Goal: Transaction & Acquisition: Purchase product/service

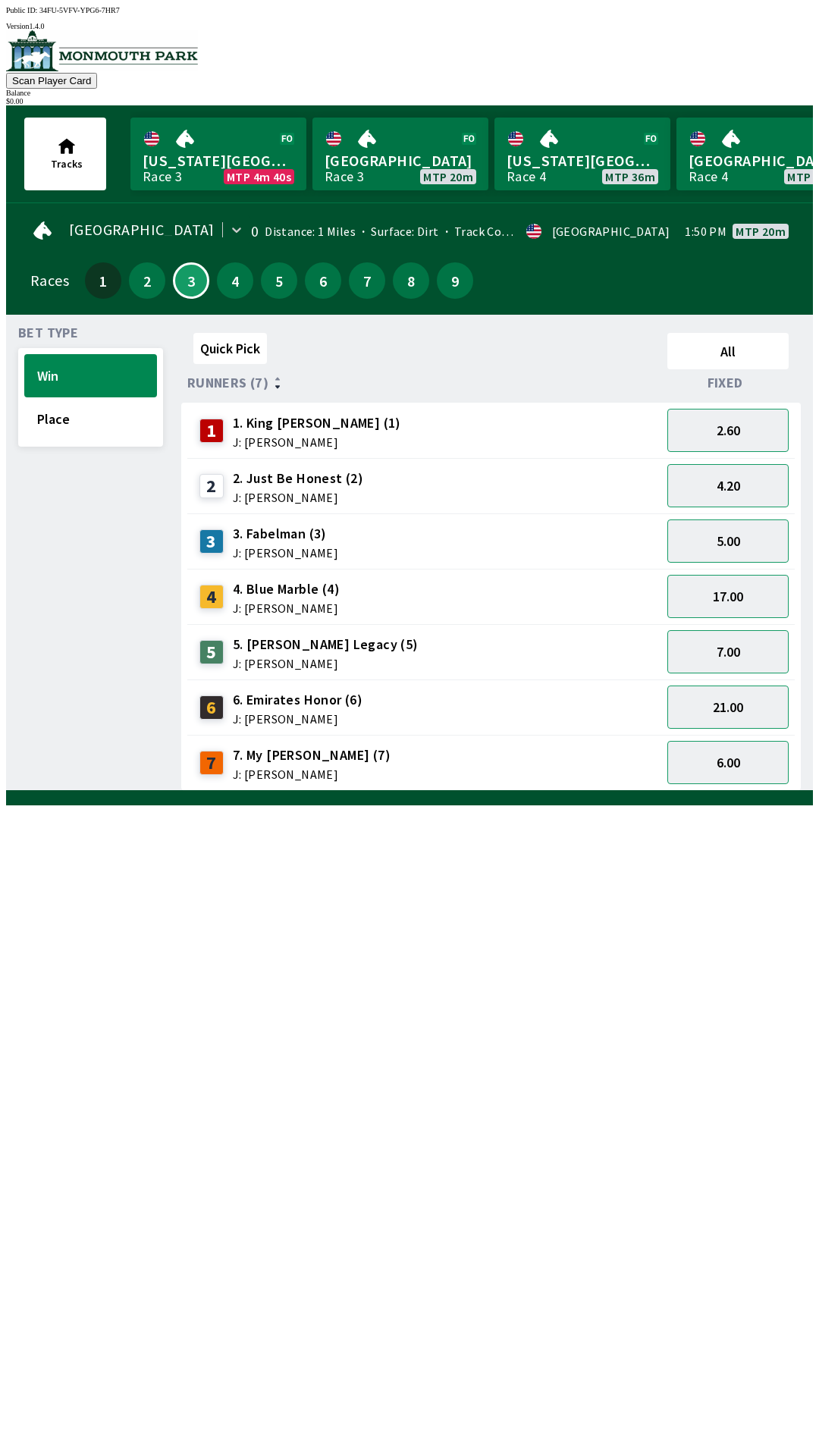
click at [292, 590] on div "4. Blue Marble (4) J: [PERSON_NAME]" at bounding box center [286, 596] width 107 height 35
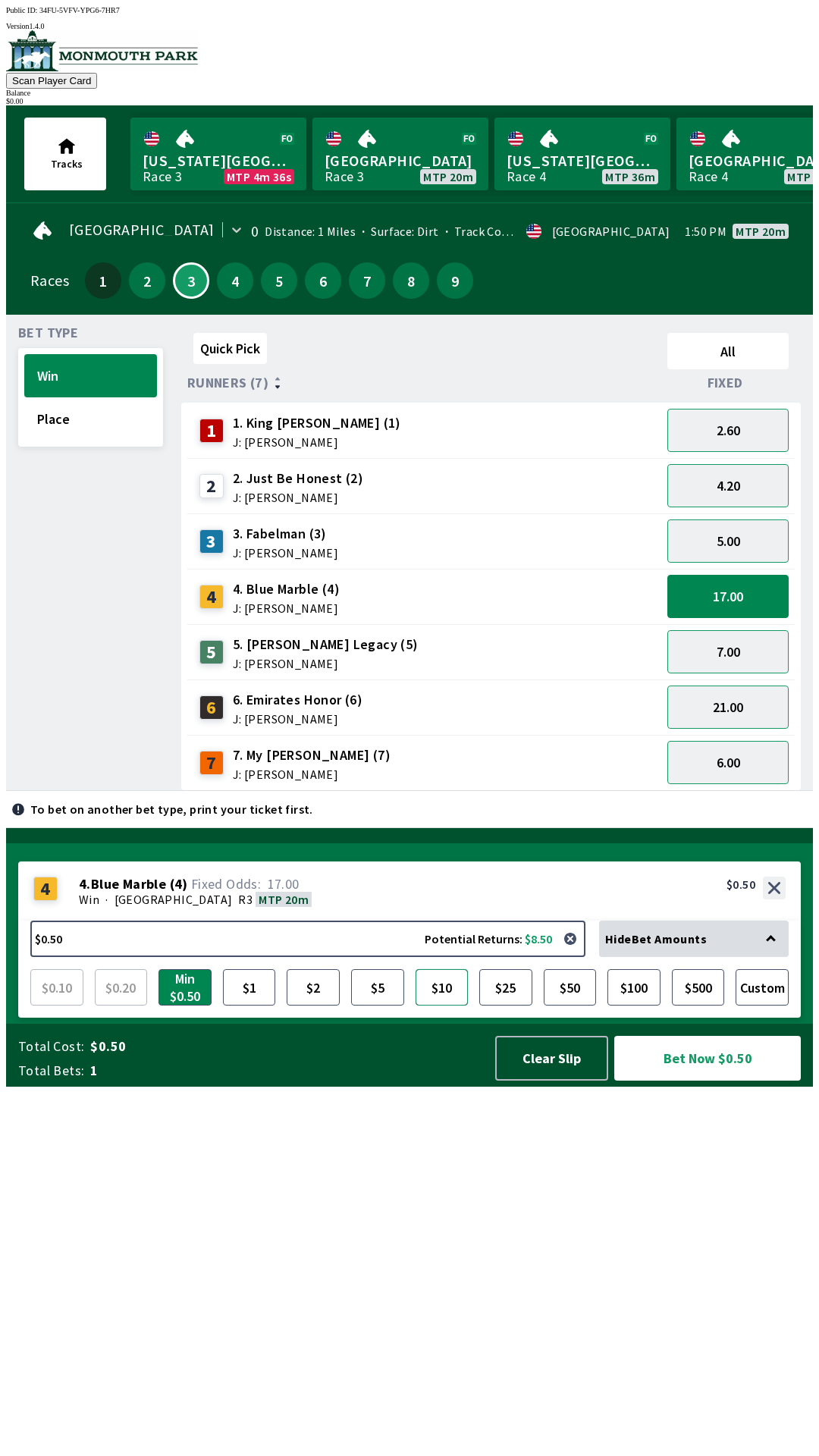
click at [447, 1005] on button "$10" at bounding box center [442, 987] width 53 height 37
click at [74, 412] on button "Place" at bounding box center [91, 419] width 133 height 43
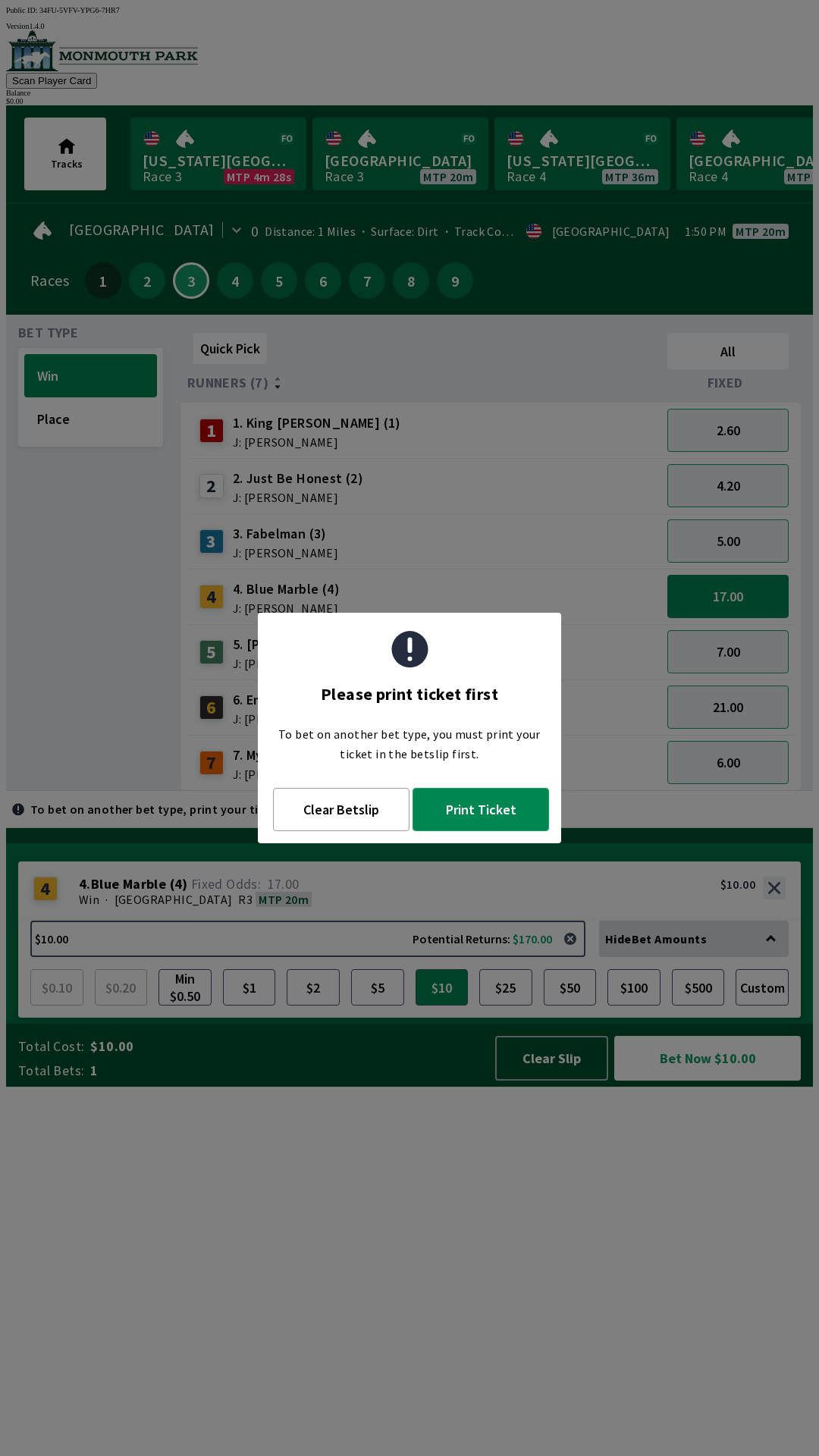
click at [482, 794] on button "Print Ticket" at bounding box center [480, 810] width 136 height 43
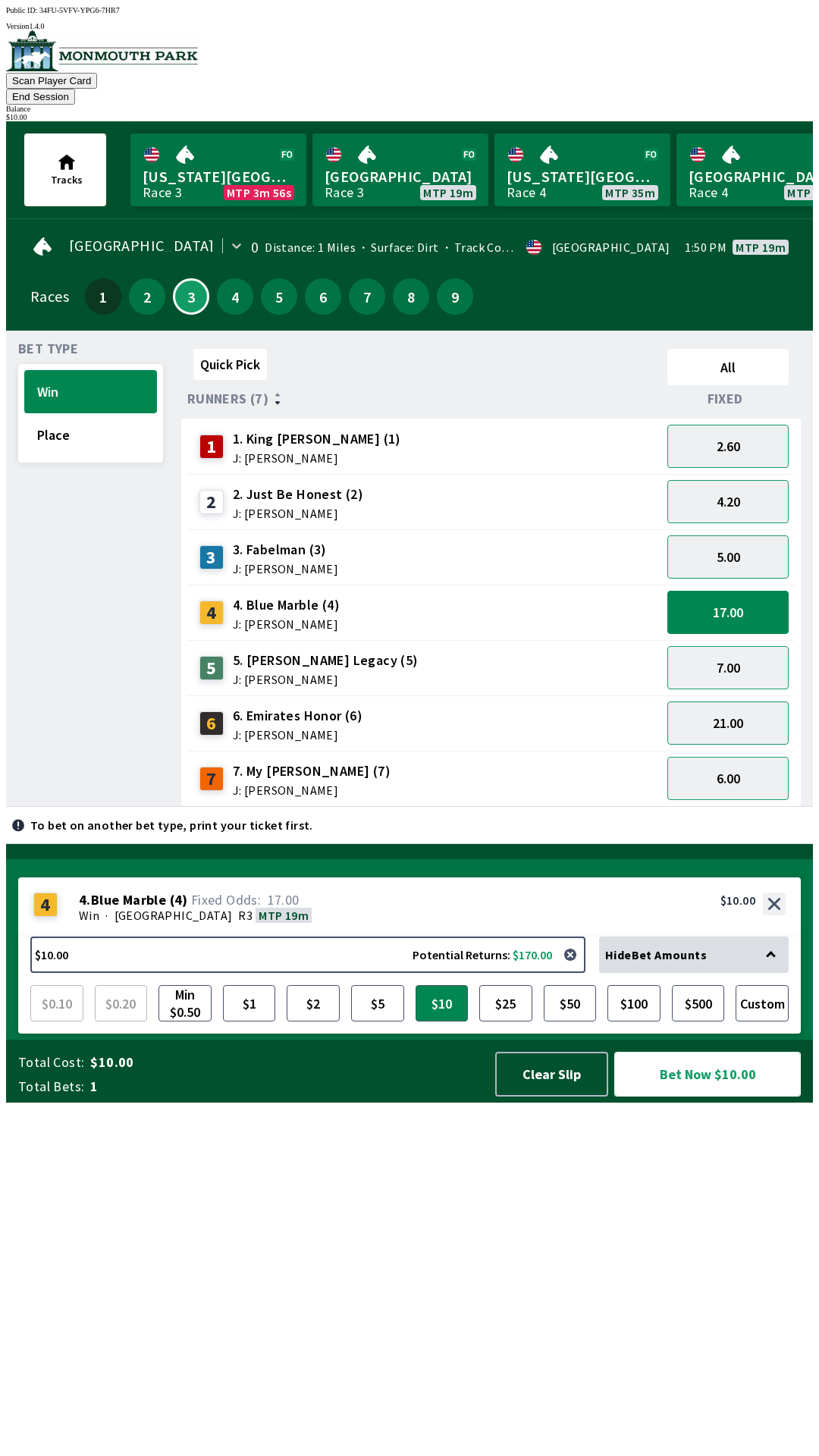
click at [710, 1096] on button "Bet Now $10.00" at bounding box center [708, 1074] width 187 height 45
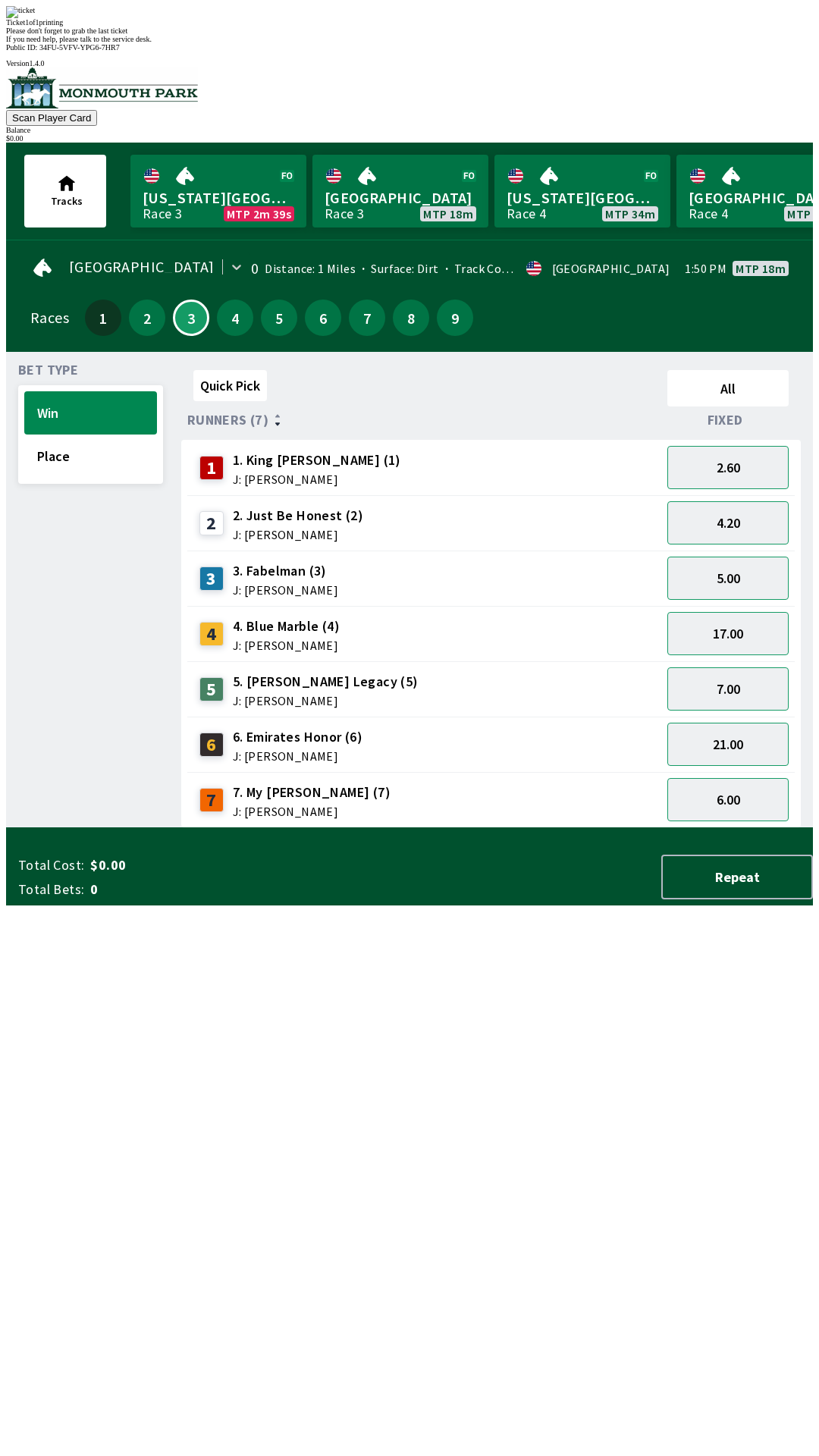
click at [228, 43] on div "Ticket 1 of 1 printing Please don't forget to grab the last ticket If you need …" at bounding box center [410, 24] width 807 height 37
click at [152, 43] on span "If you need help, please talk to the service desk." at bounding box center [79, 39] width 145 height 8
click at [754, 899] on button "Repeat" at bounding box center [737, 877] width 152 height 45
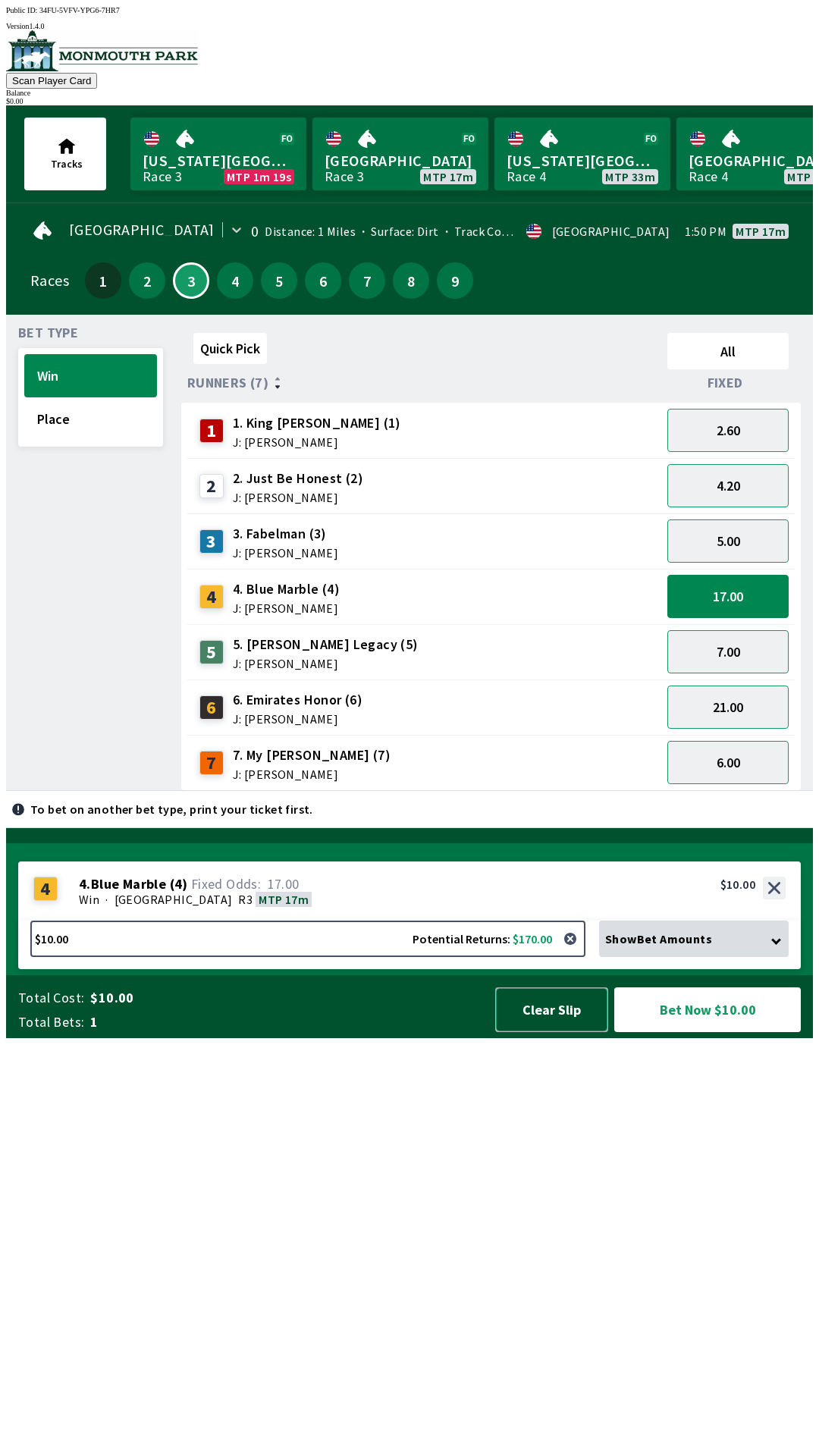
click at [564, 1032] on button "Clear Slip" at bounding box center [552, 1010] width 113 height 45
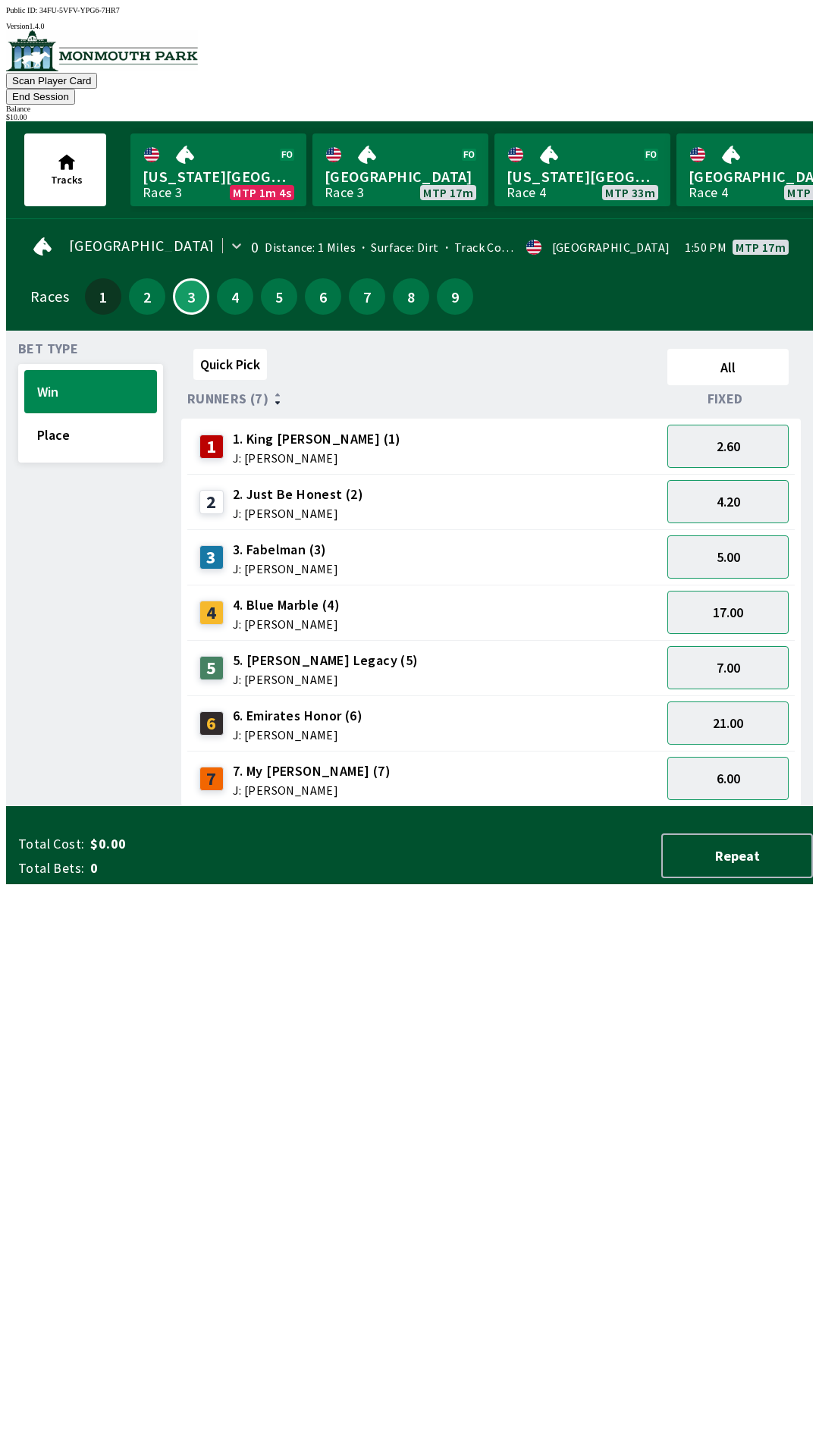
click at [306, 729] on span "J: [PERSON_NAME]" at bounding box center [297, 735] width 129 height 13
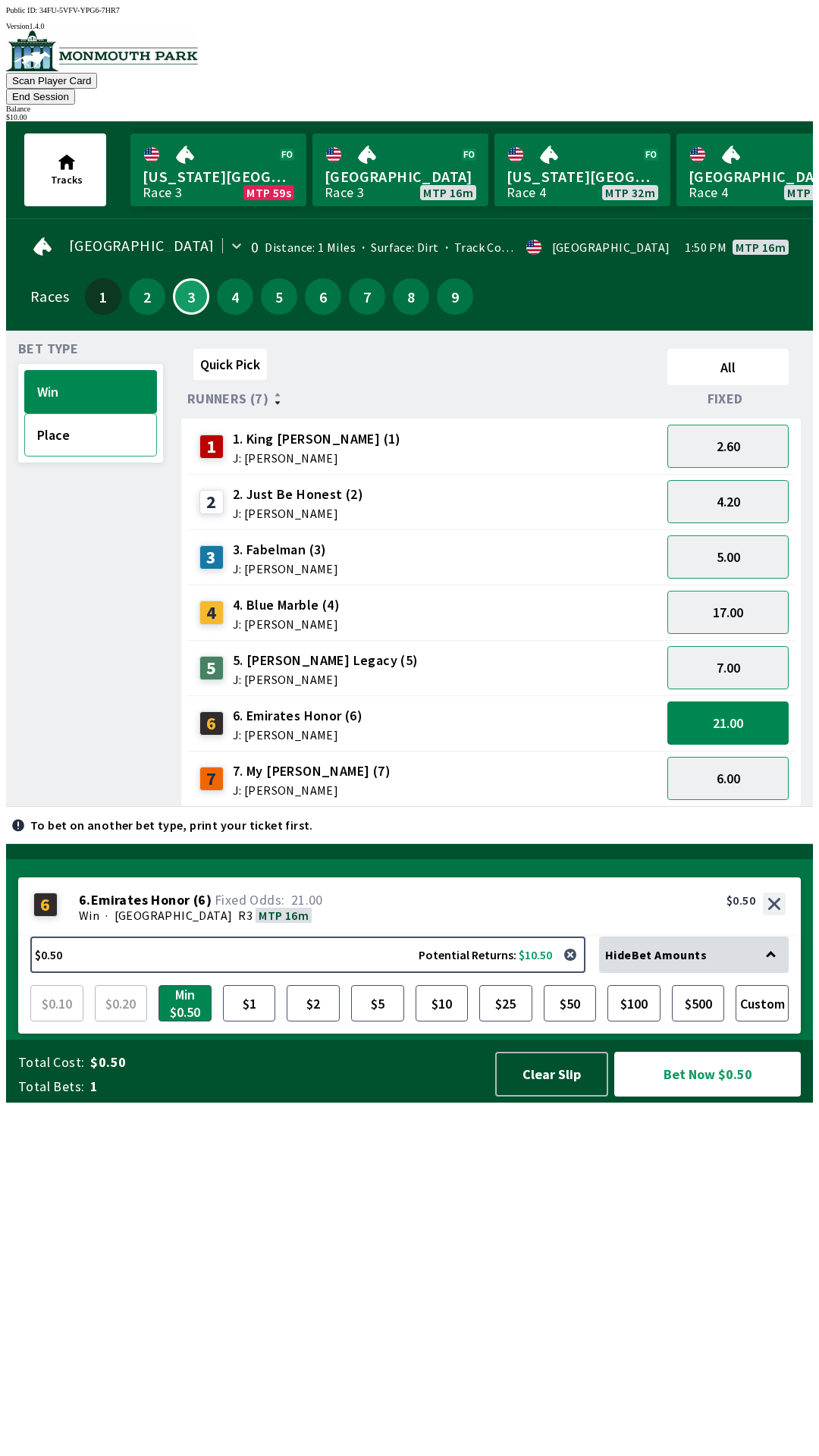
click at [78, 422] on button "Place" at bounding box center [91, 434] width 133 height 43
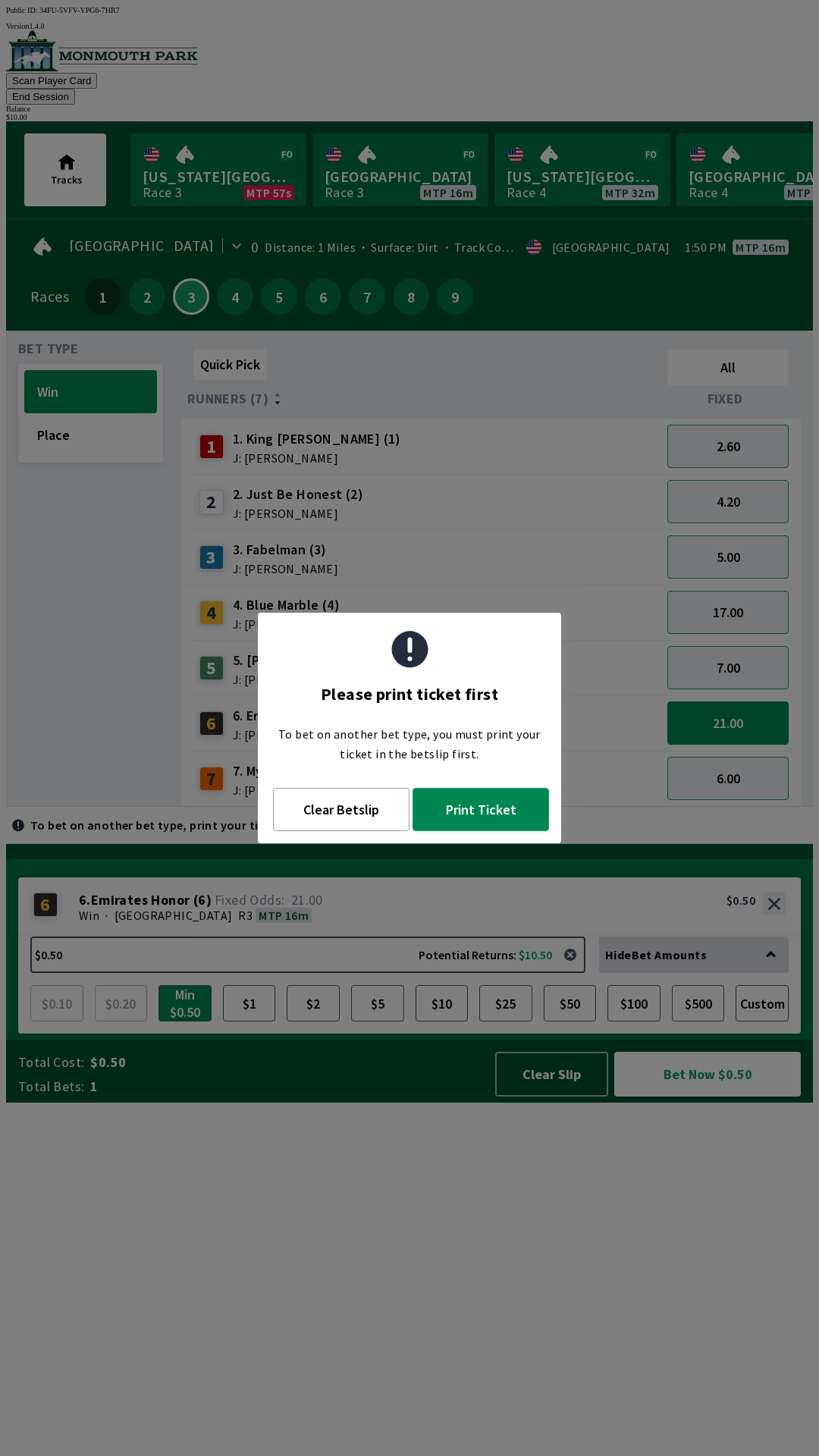
click at [486, 790] on button "Print Ticket" at bounding box center [480, 810] width 136 height 43
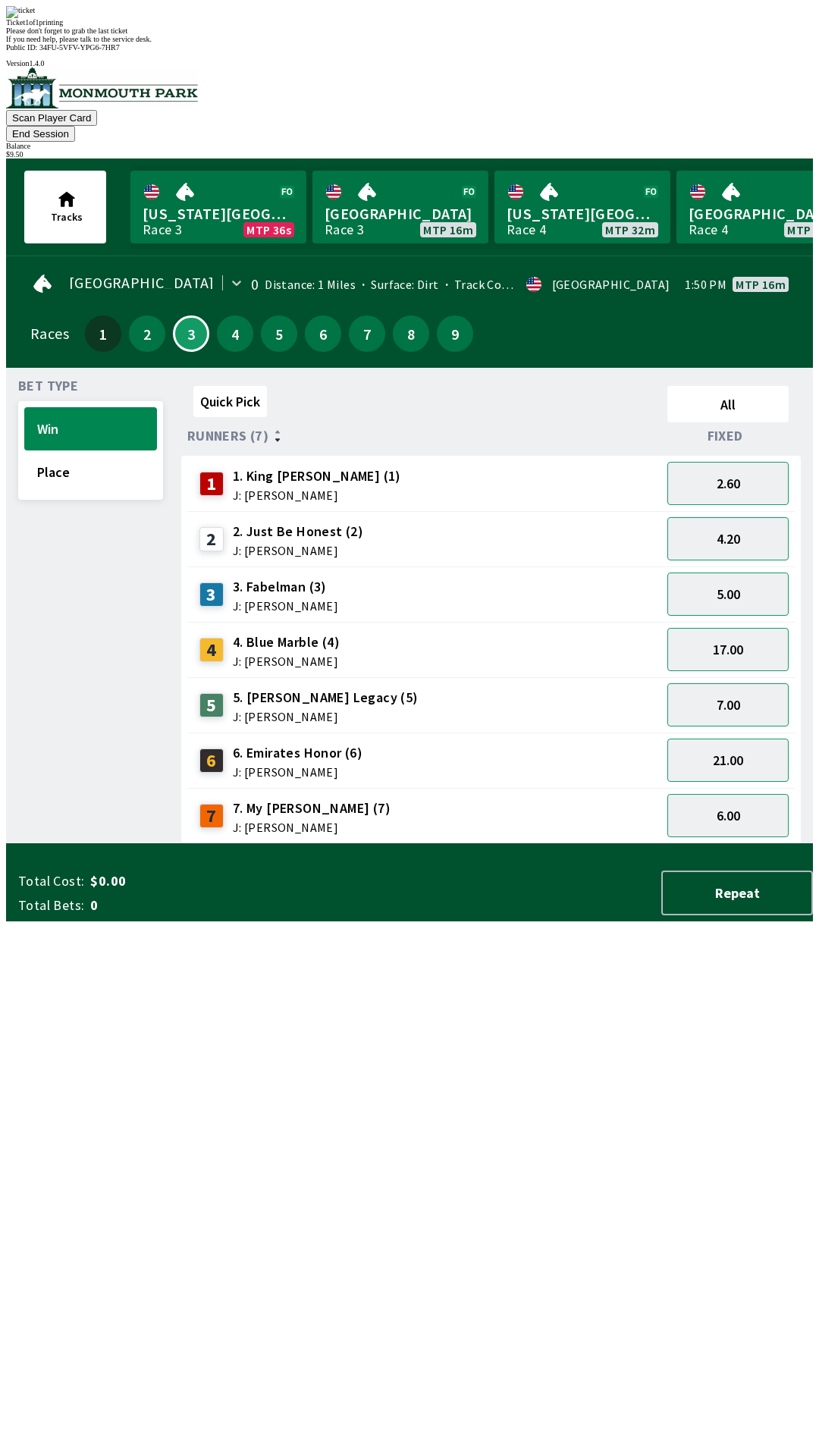
click at [513, 844] on div "Quick Pick All Runners (7) Fixed 1 1. King [PERSON_NAME] (1) J: [PERSON_NAME] 2…" at bounding box center [498, 611] width 632 height 464
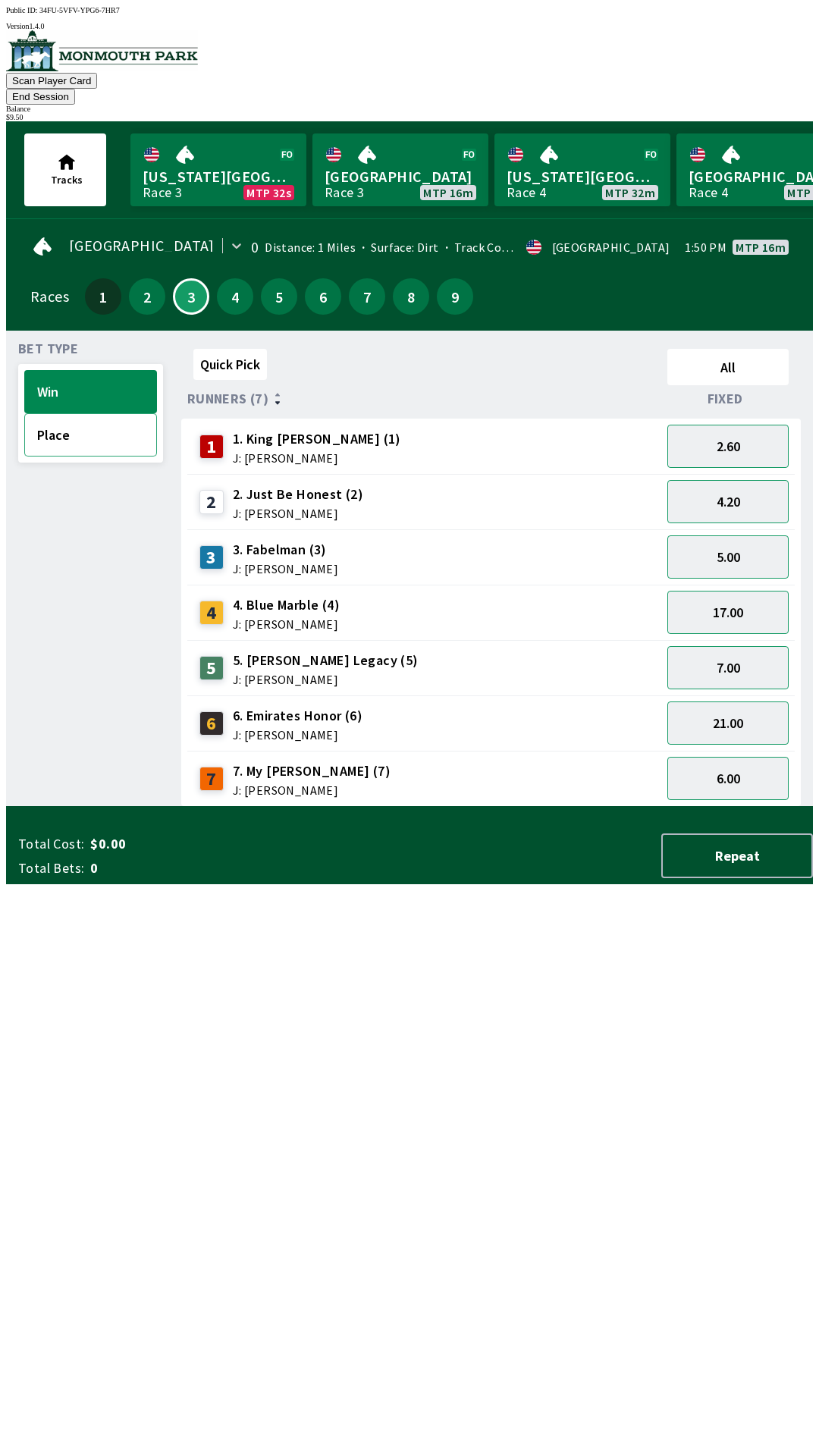
click at [90, 413] on button "Place" at bounding box center [91, 434] width 133 height 43
click at [733, 701] on button "8.00" at bounding box center [727, 723] width 121 height 43
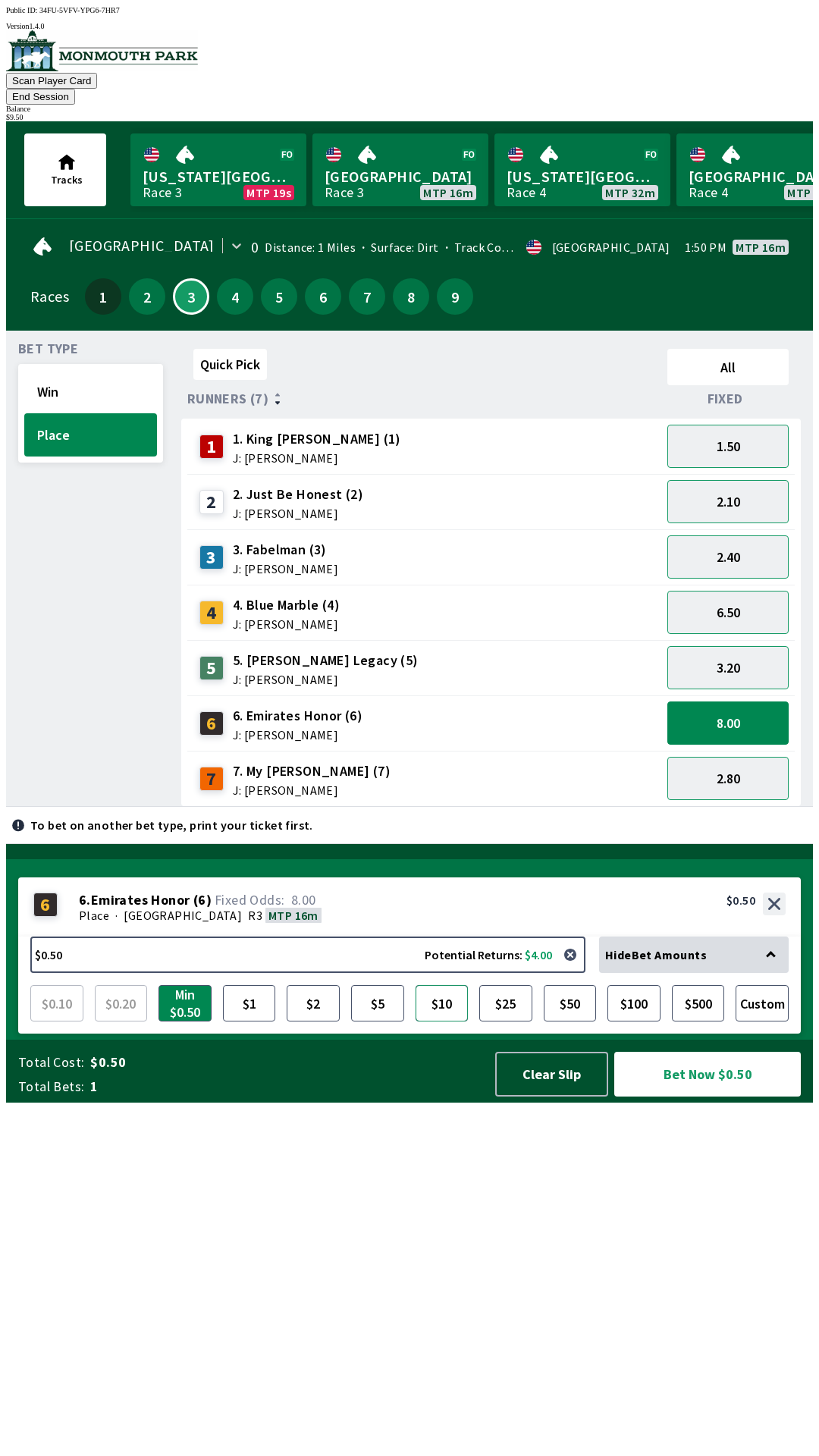
click at [438, 1022] on button "$10" at bounding box center [442, 1003] width 53 height 37
click at [188, 1022] on button "Min $0.50" at bounding box center [185, 1003] width 53 height 37
click at [449, 1022] on button "$10" at bounding box center [442, 1003] width 53 height 37
click at [715, 1096] on button "Bet Now $10.00" at bounding box center [708, 1074] width 187 height 45
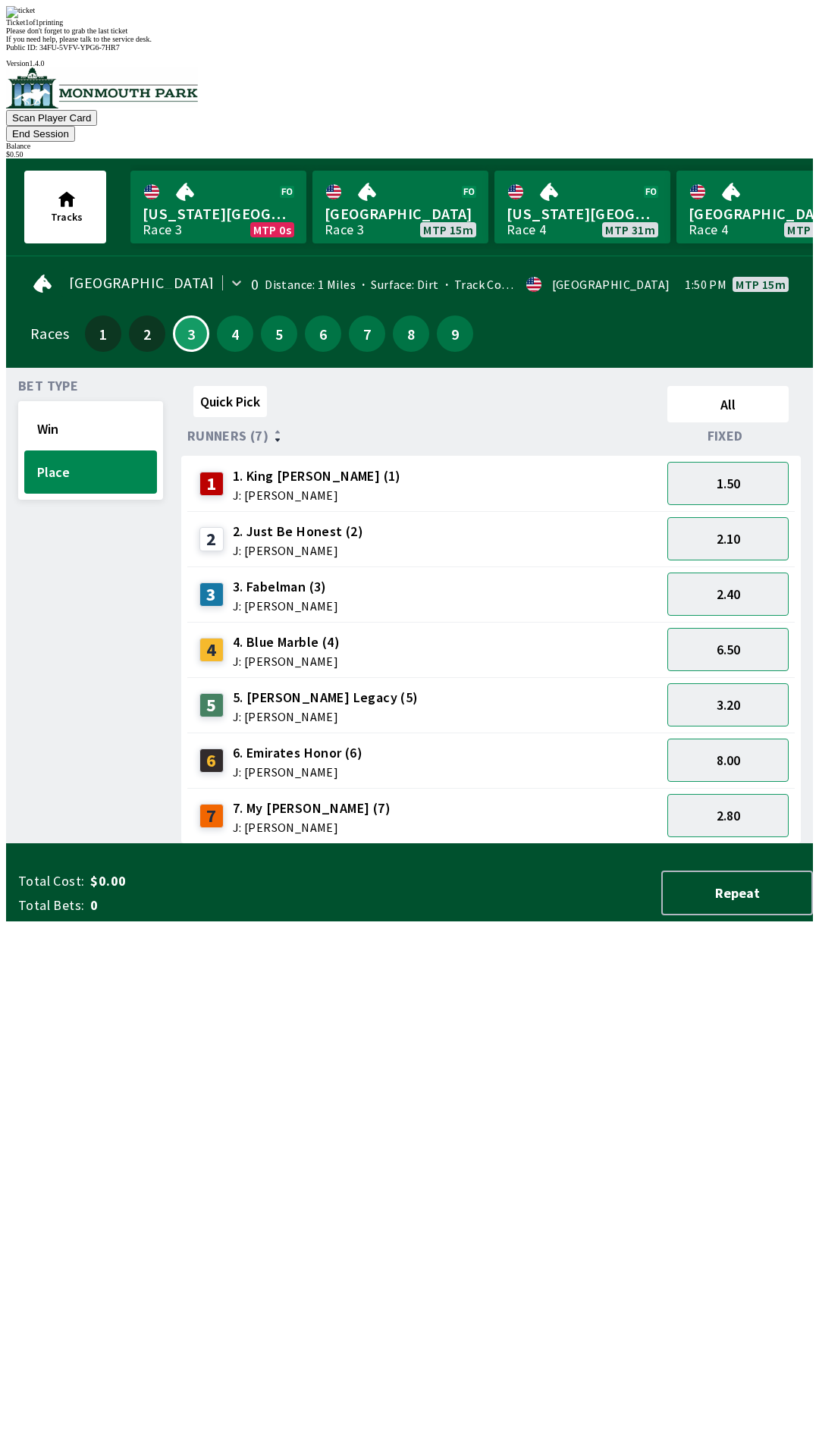
click at [578, 844] on div "Quick Pick All Runners (7) Fixed 1 1. King [PERSON_NAME] (1) J: [PERSON_NAME] 1…" at bounding box center [498, 611] width 632 height 464
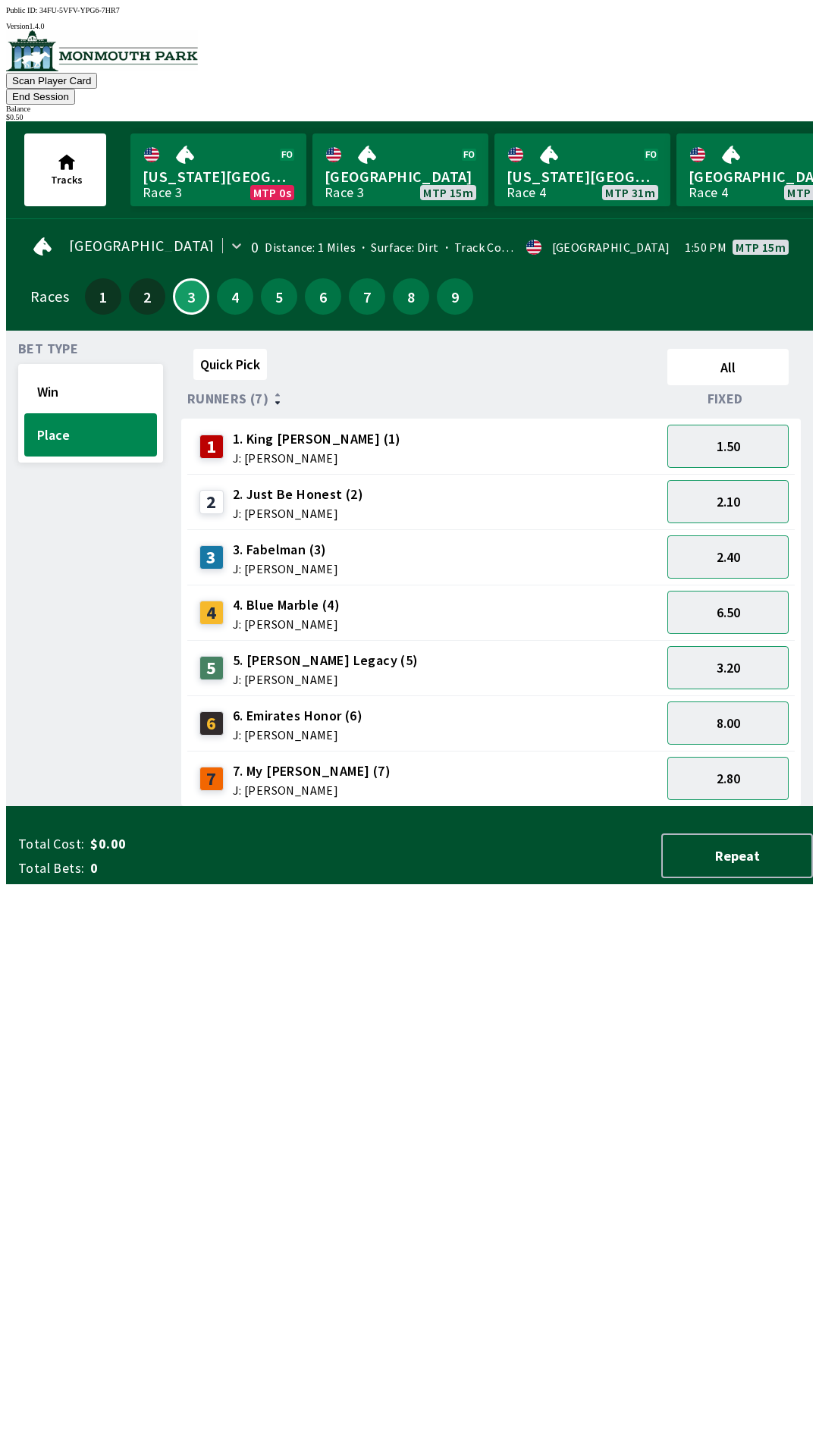
click at [281, 507] on span "J: [PERSON_NAME]" at bounding box center [297, 513] width 130 height 13
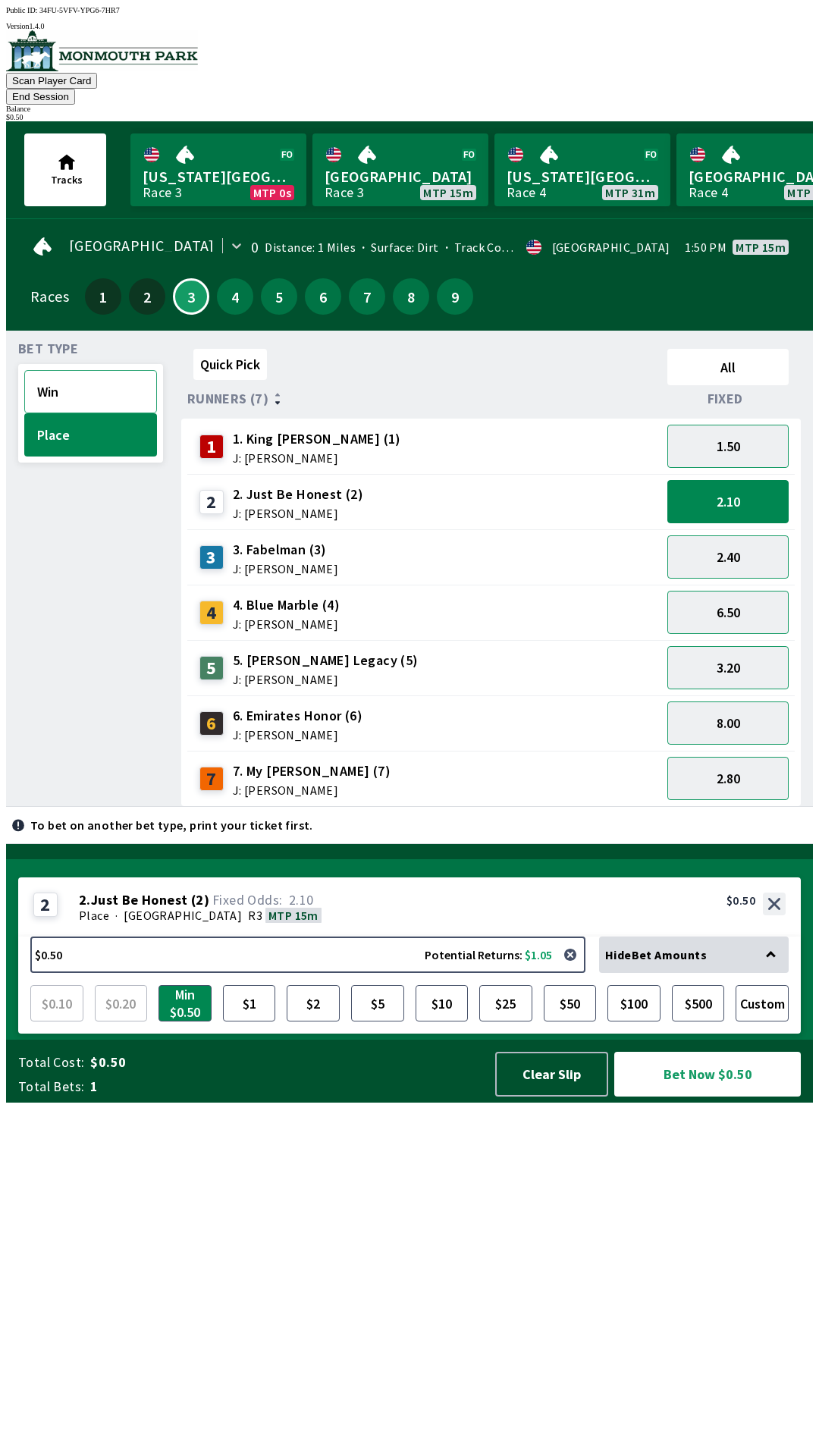
click at [76, 370] on button "Win" at bounding box center [91, 391] width 133 height 43
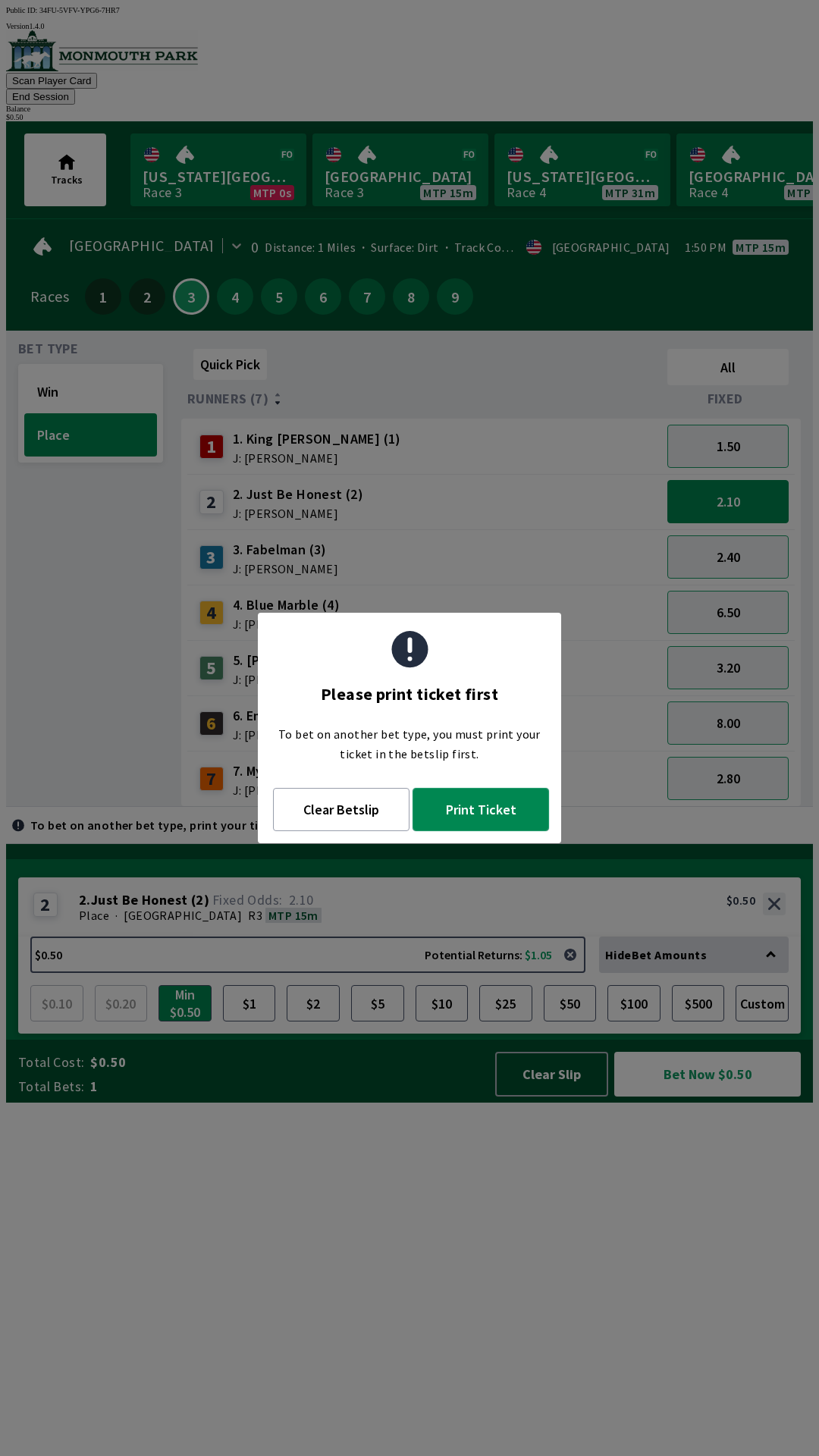
click at [484, 800] on button "Print Ticket" at bounding box center [480, 810] width 136 height 43
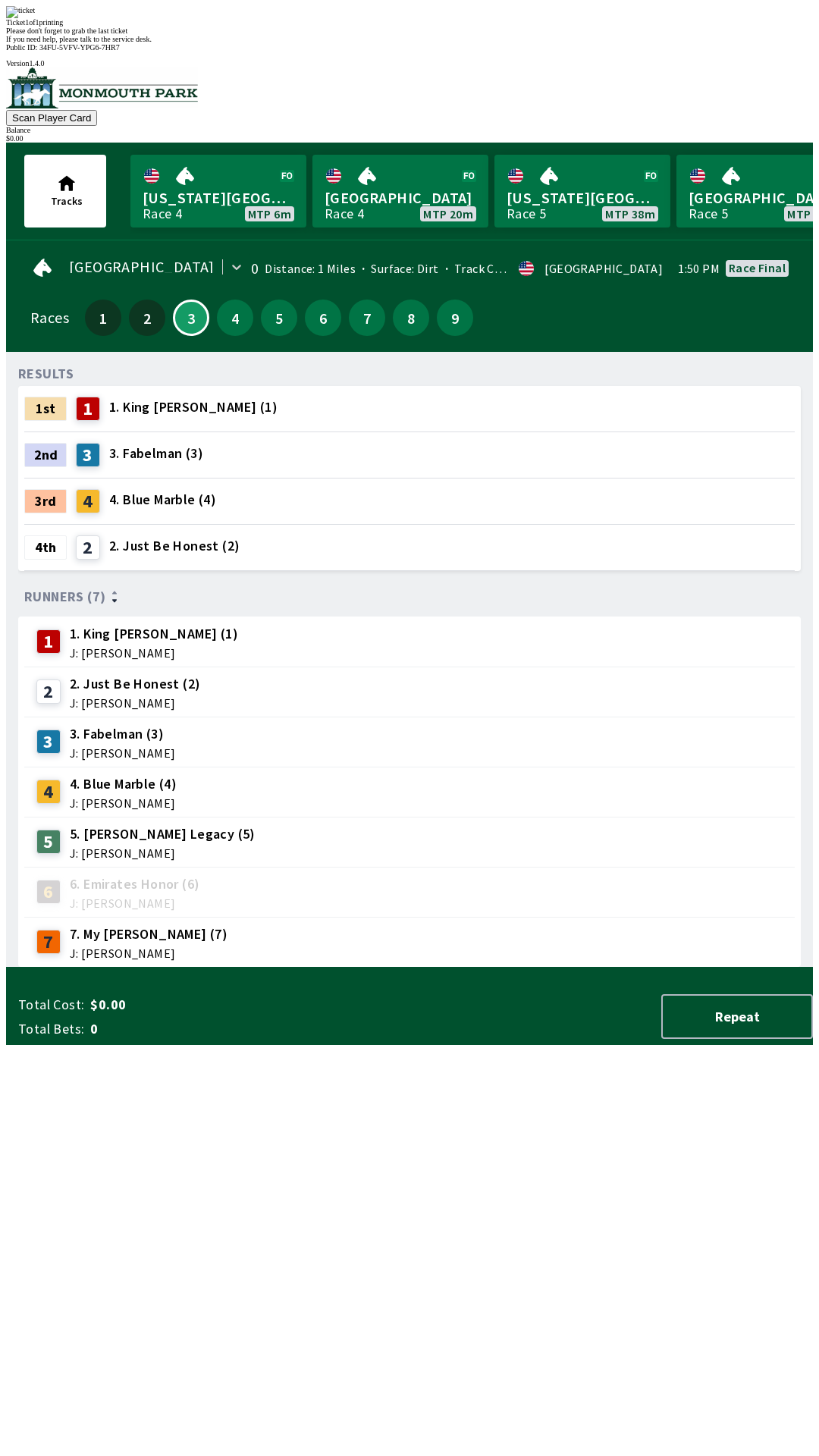
click at [722, 968] on div "RESULTS 1st 1 1. King [PERSON_NAME] (1) 2nd 3 3. Fabelman (3) 3rd 4 4. Blue Mar…" at bounding box center [415, 665] width 795 height 603
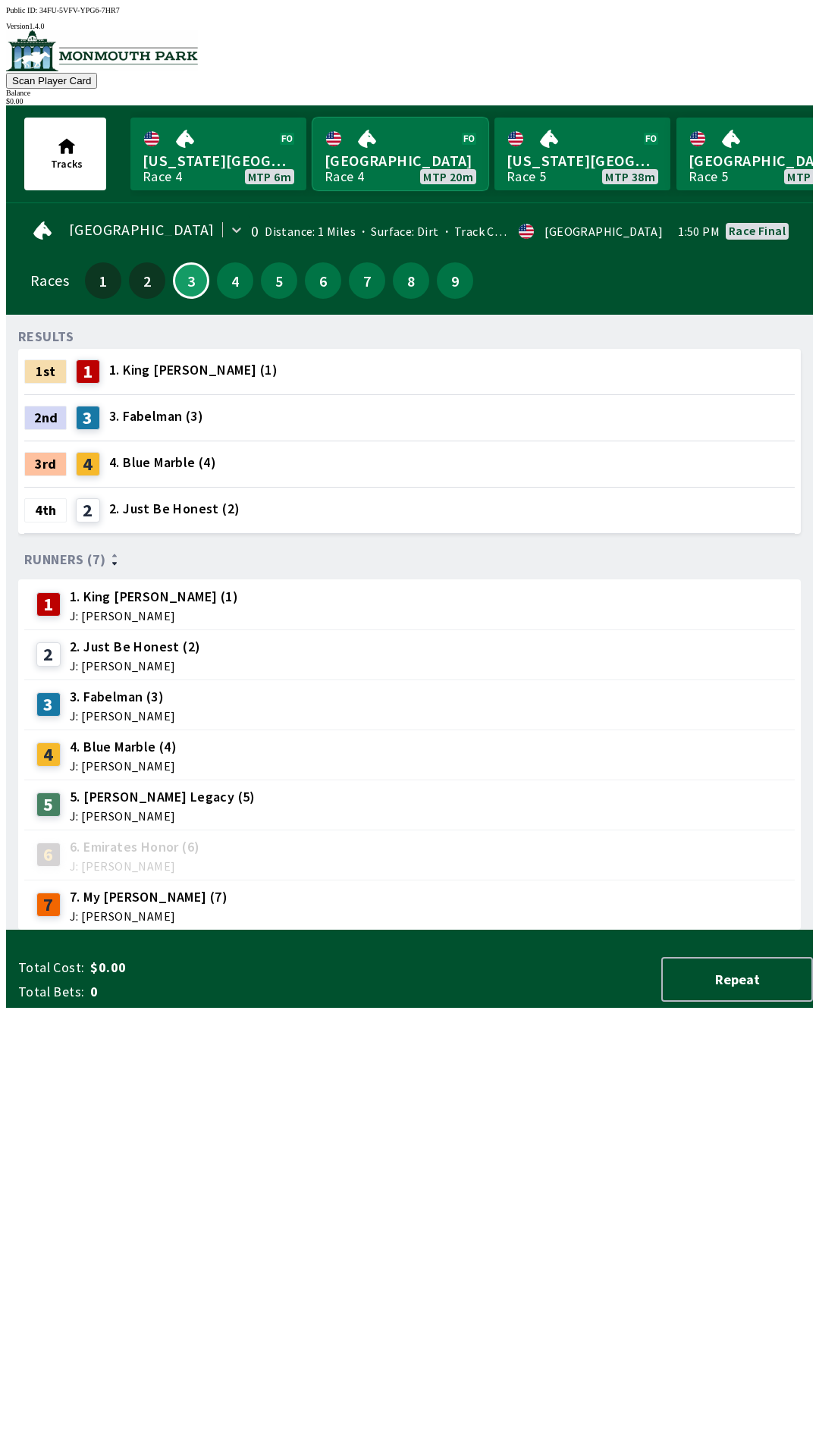
click at [418, 161] on link "[GEOGRAPHIC_DATA] Race 4 MTP 20m" at bounding box center [401, 153] width 176 height 73
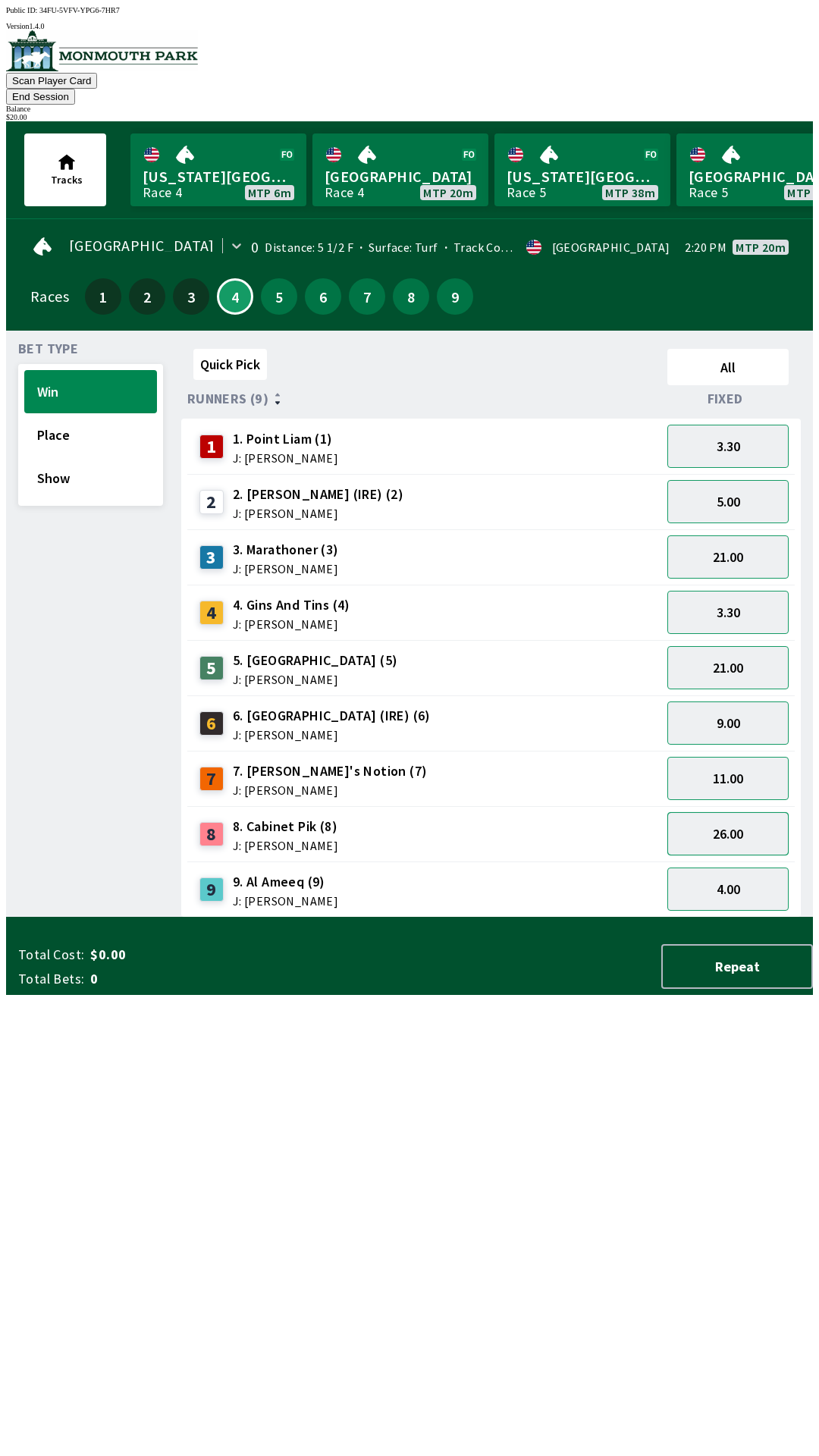
click at [735, 813] on button "26.00" at bounding box center [727, 834] width 121 height 43
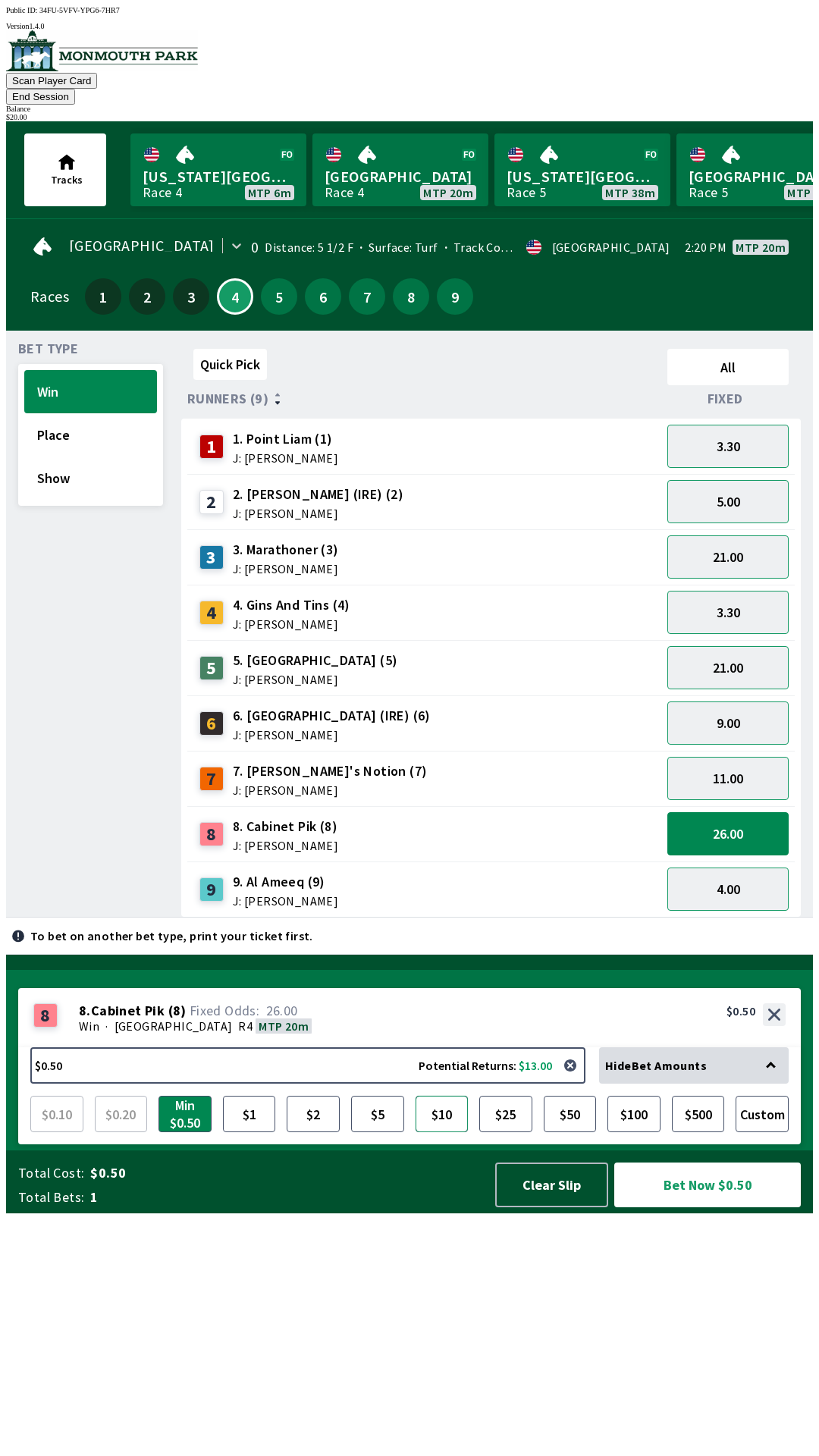
click at [443, 1132] on button "$10" at bounding box center [442, 1114] width 53 height 37
click at [63, 456] on button "Show" at bounding box center [91, 478] width 133 height 43
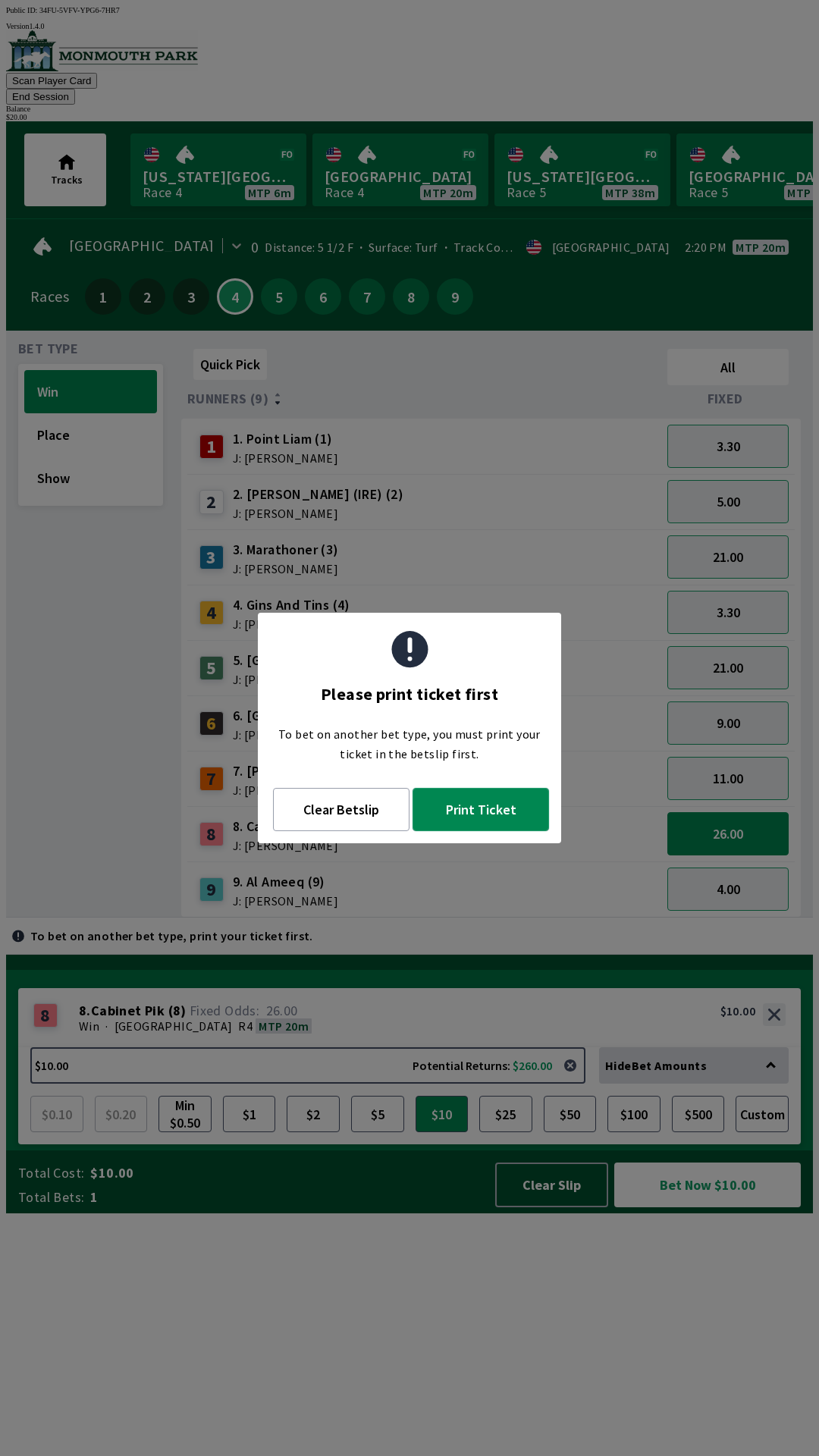
click at [480, 797] on button "Print Ticket" at bounding box center [480, 810] width 136 height 43
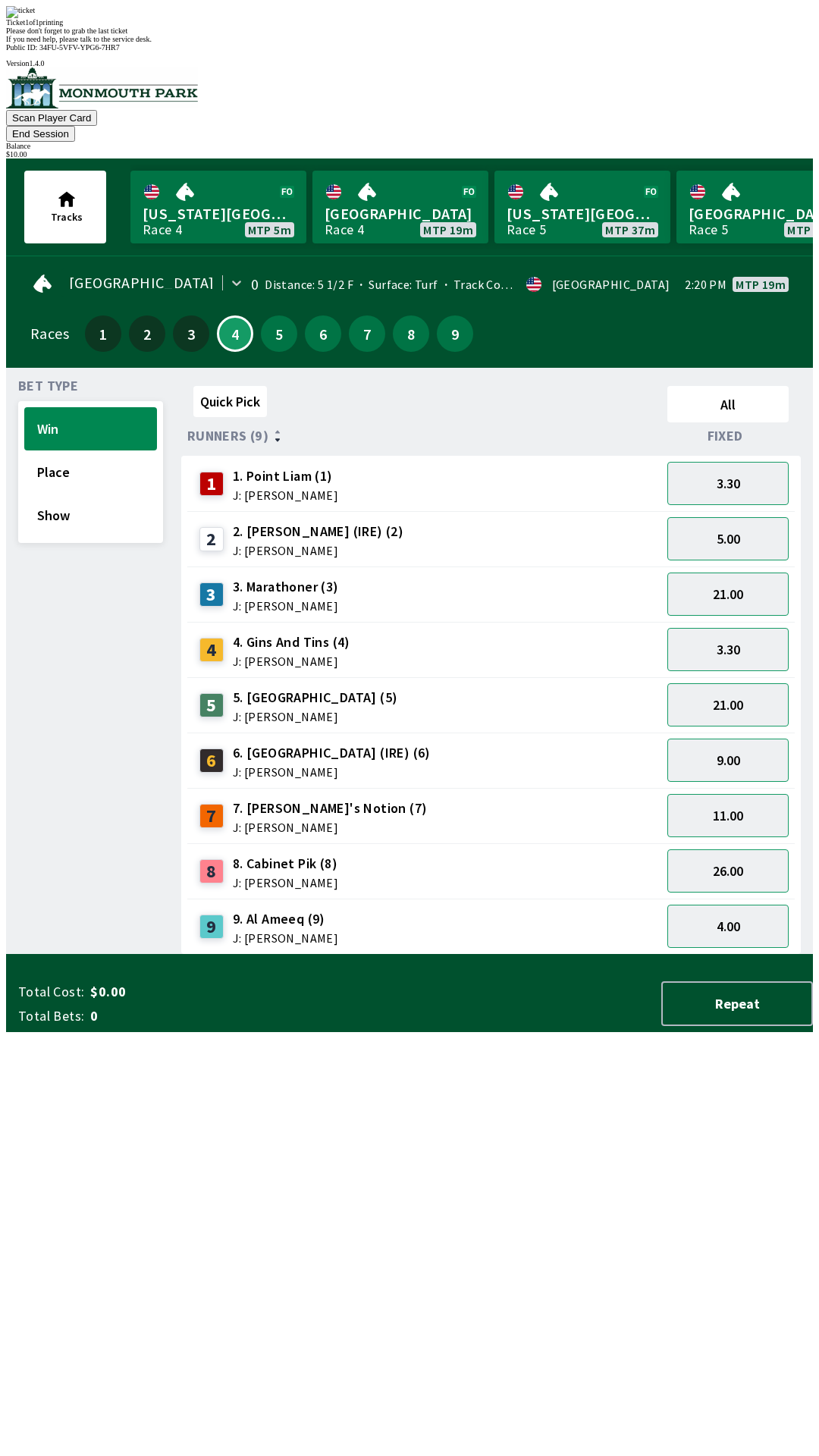
click at [559, 954] on div "Quick Pick All Runners (9) Fixed 1 1. Point [PERSON_NAME] (1) J: [PERSON_NAME] …" at bounding box center [498, 667] width 632 height 575
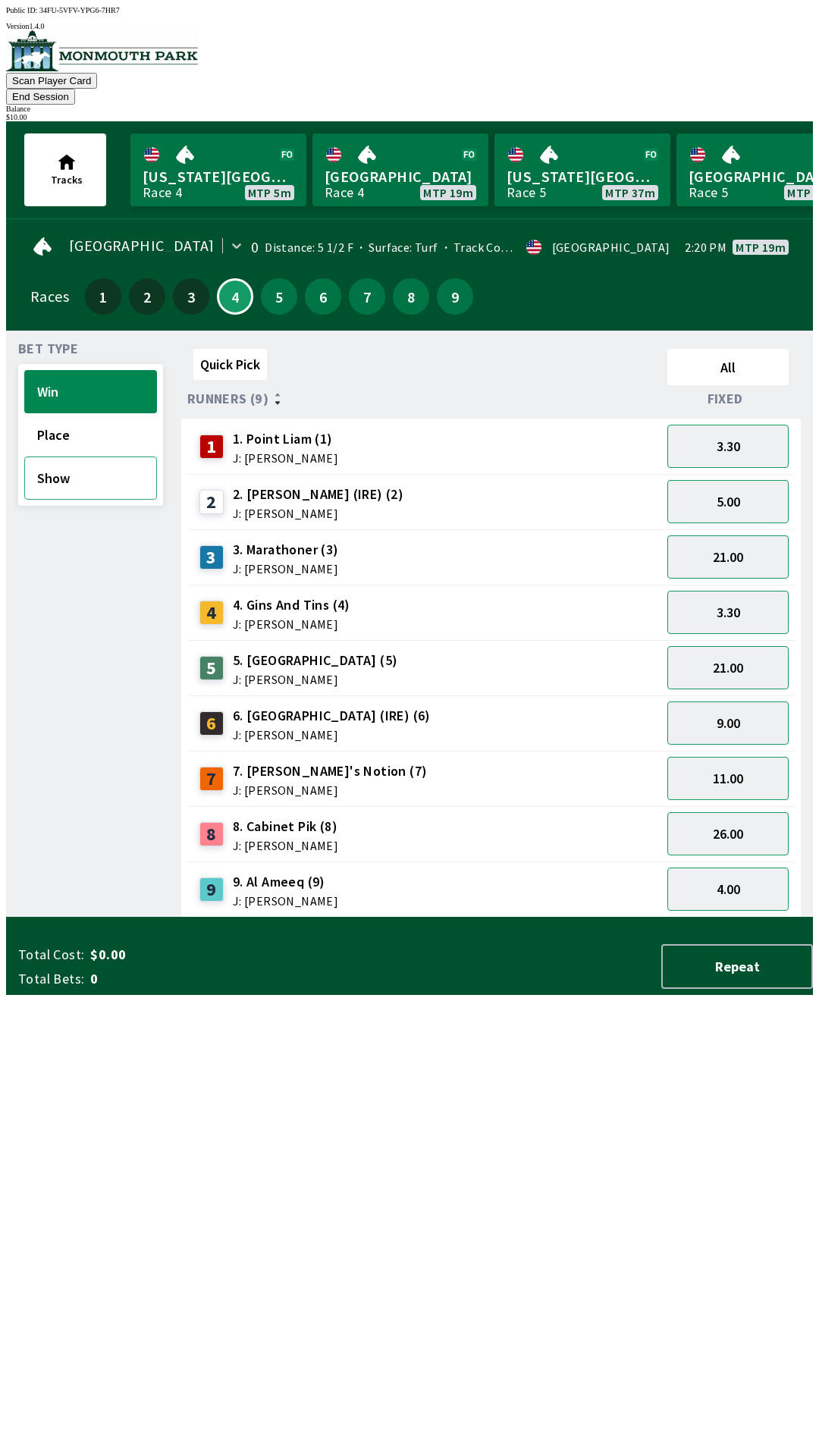
click at [61, 457] on button "Show" at bounding box center [91, 478] width 133 height 43
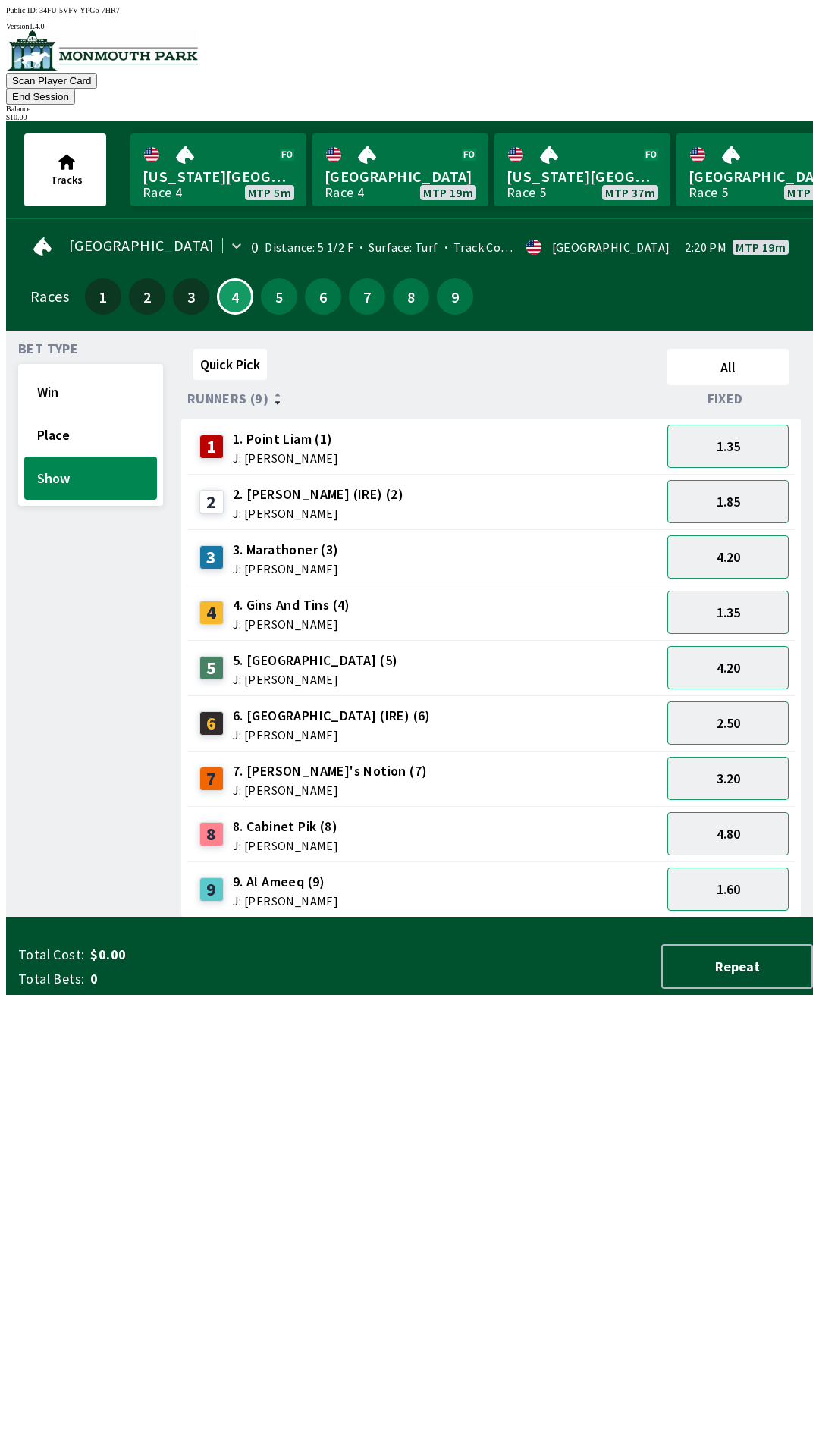
click at [277, 651] on span "5. [GEOGRAPHIC_DATA] (5)" at bounding box center [315, 661] width 165 height 20
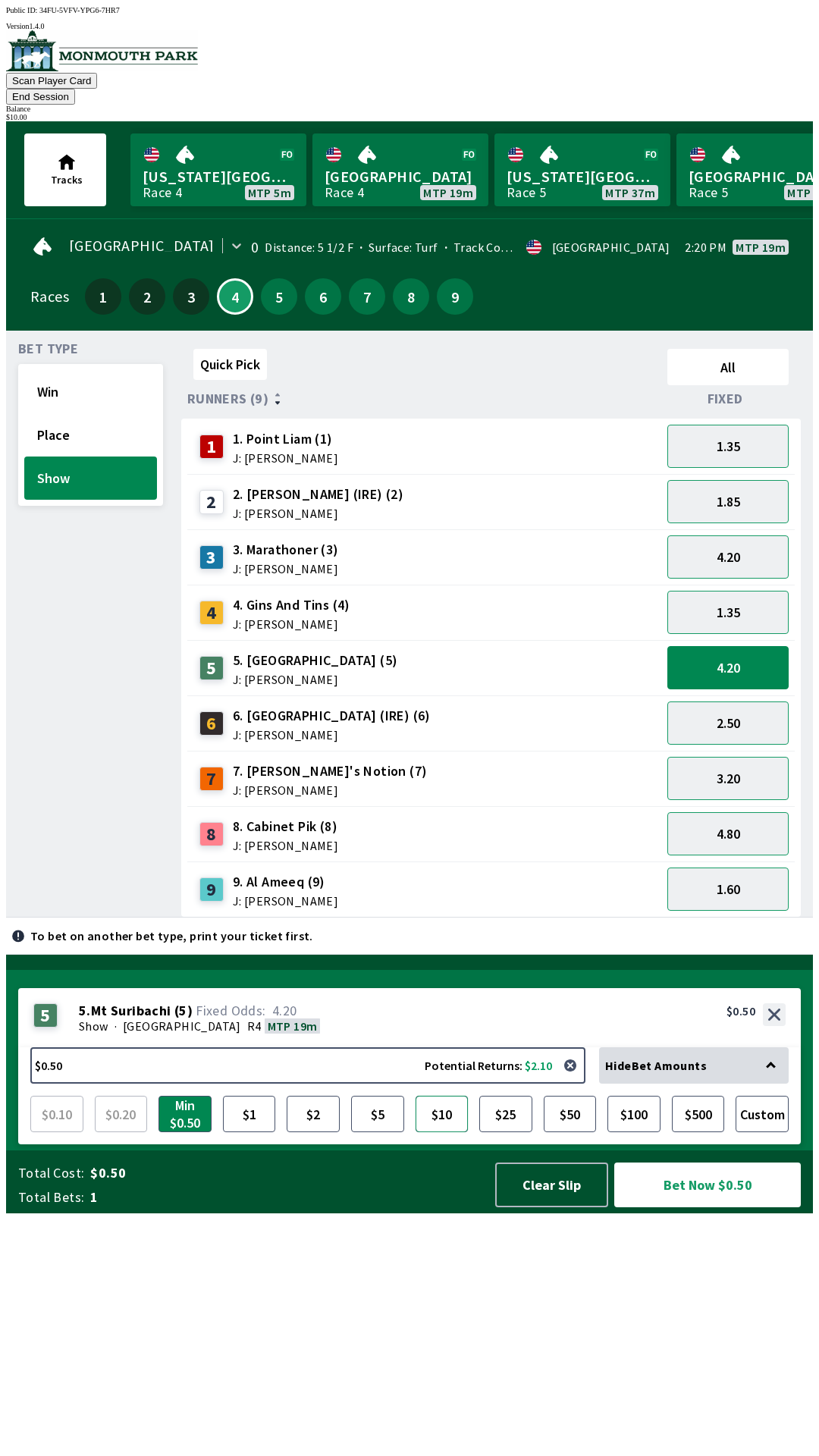
click at [447, 1132] on button "$10" at bounding box center [442, 1114] width 53 height 37
click at [710, 1207] on button "Bet Now $10.00" at bounding box center [708, 1185] width 187 height 45
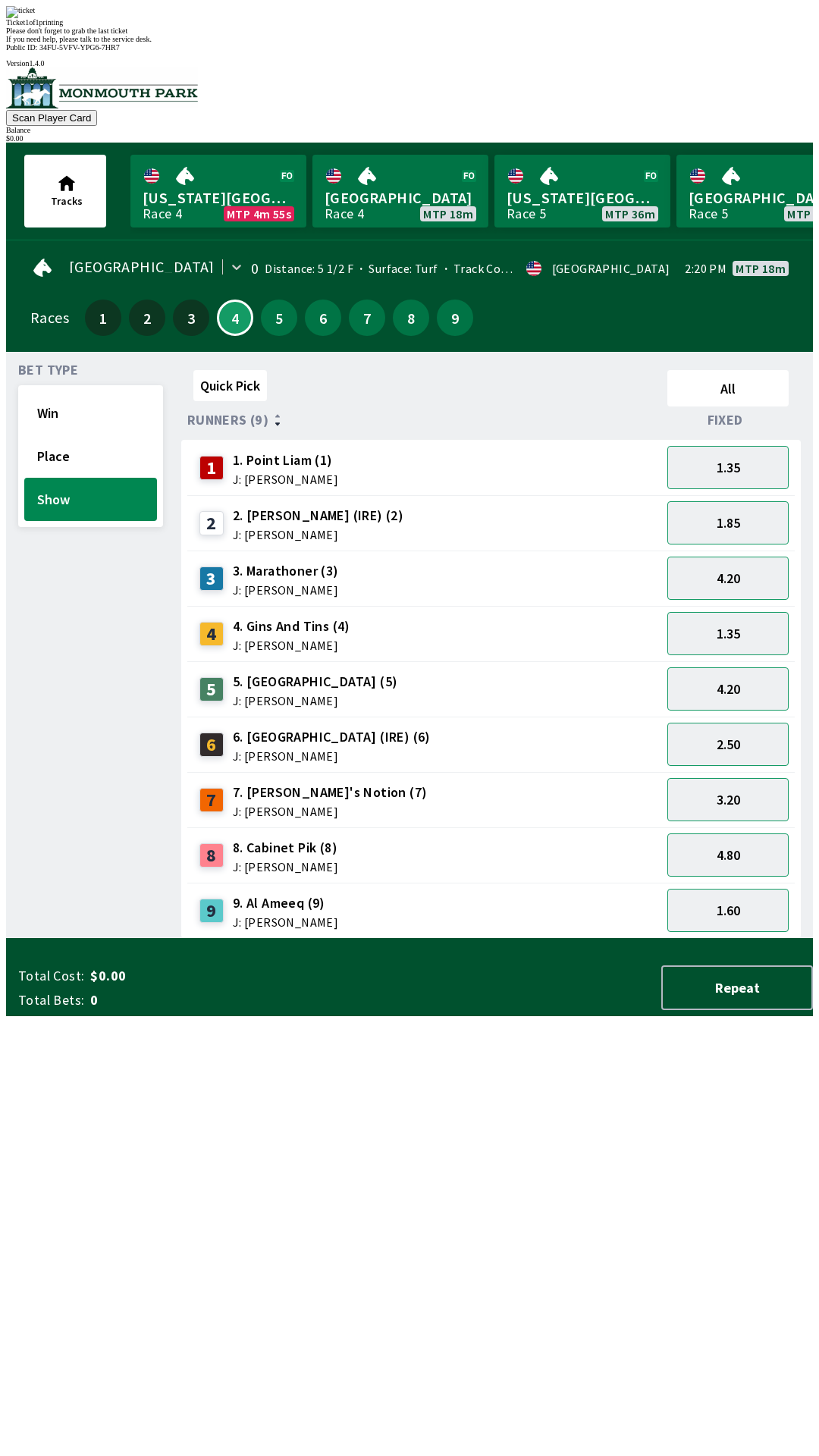
click at [566, 939] on div "Quick Pick All Runners (9) Fixed 1 1. Point [PERSON_NAME] (1) J: [PERSON_NAME] …" at bounding box center [498, 651] width 632 height 575
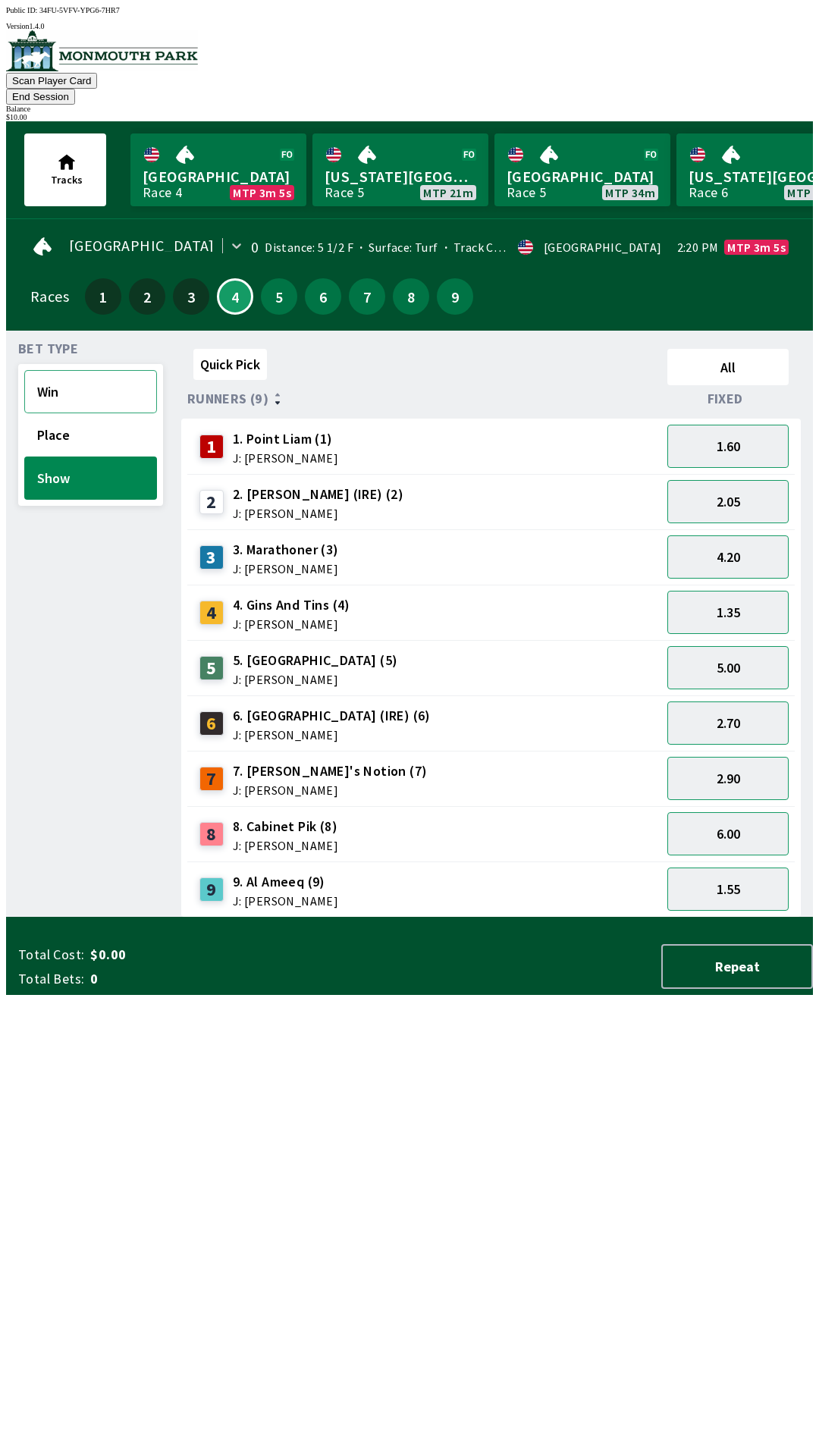
click at [55, 370] on button "Win" at bounding box center [91, 391] width 133 height 43
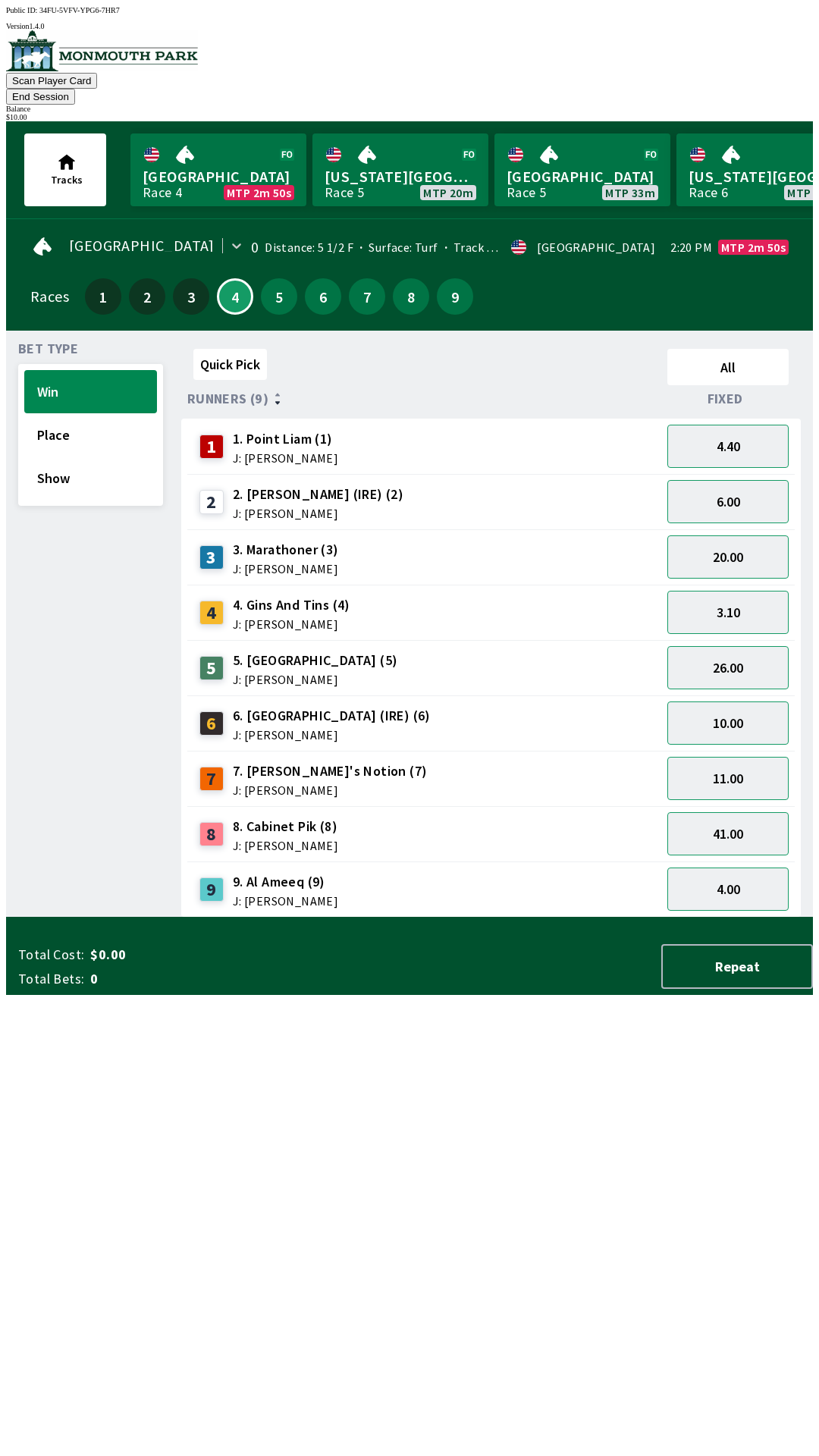
click at [271, 761] on span "7. [PERSON_NAME]'s Notion (7)" at bounding box center [330, 771] width 195 height 20
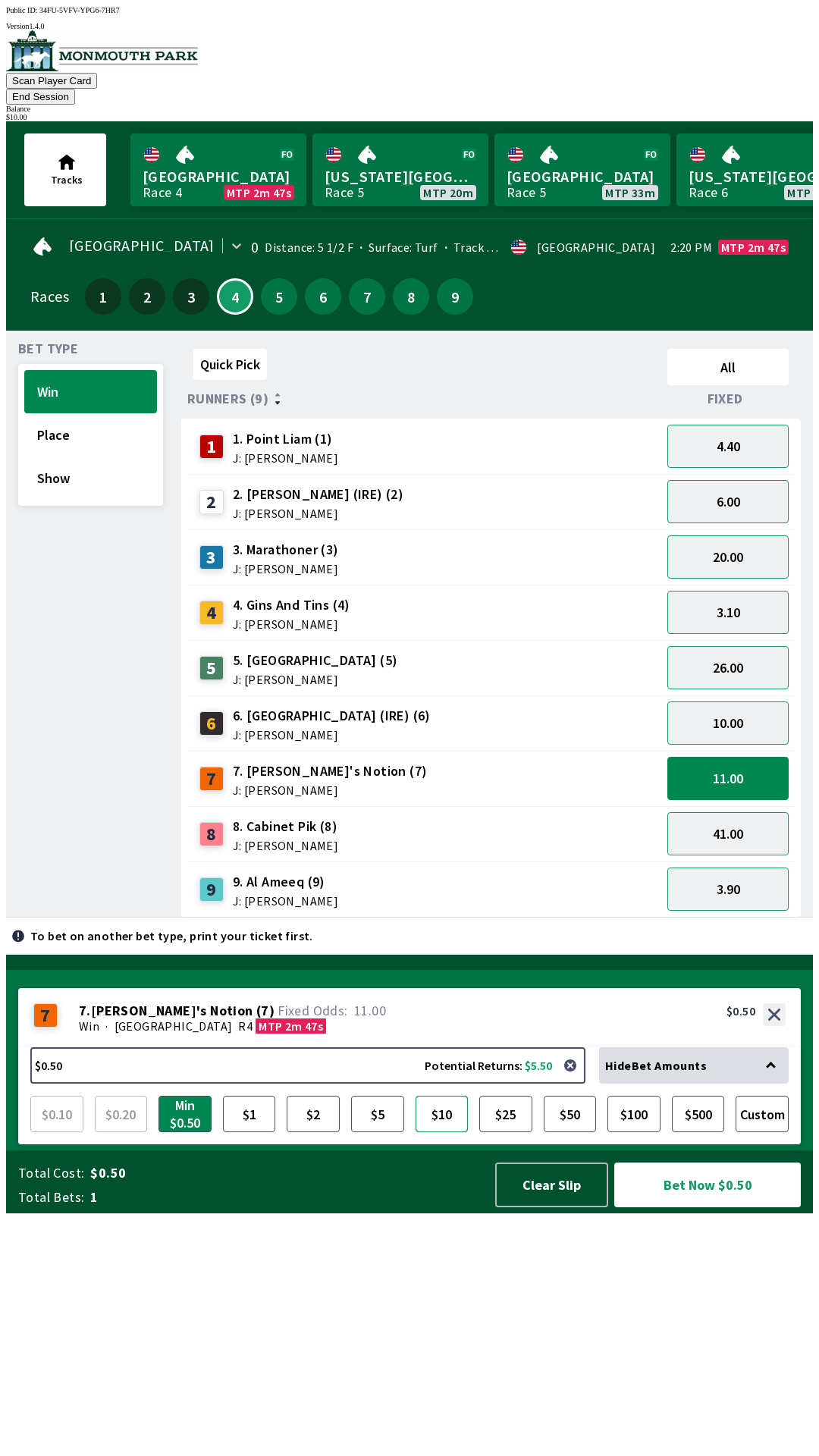
click at [438, 1132] on button "$10" at bounding box center [442, 1114] width 53 height 37
click at [709, 1207] on button "Bet Now $10.00" at bounding box center [708, 1185] width 187 height 45
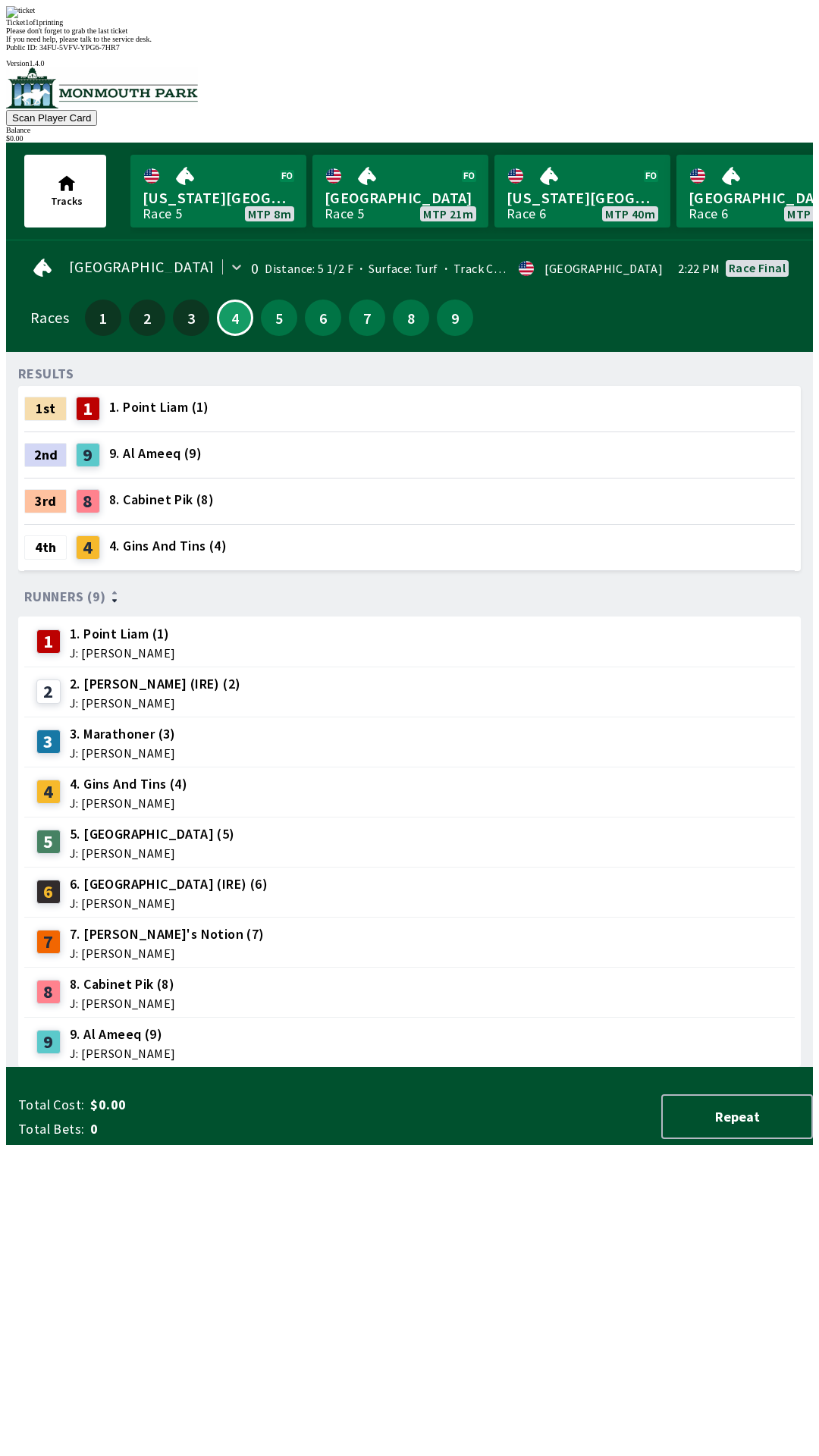
click at [564, 1067] on div "RESULTS 1st 1 1. Point [PERSON_NAME] (1) 2nd 9 9. Al Ameeq (9) 3rd 8 8. Cabinet…" at bounding box center [415, 715] width 795 height 704
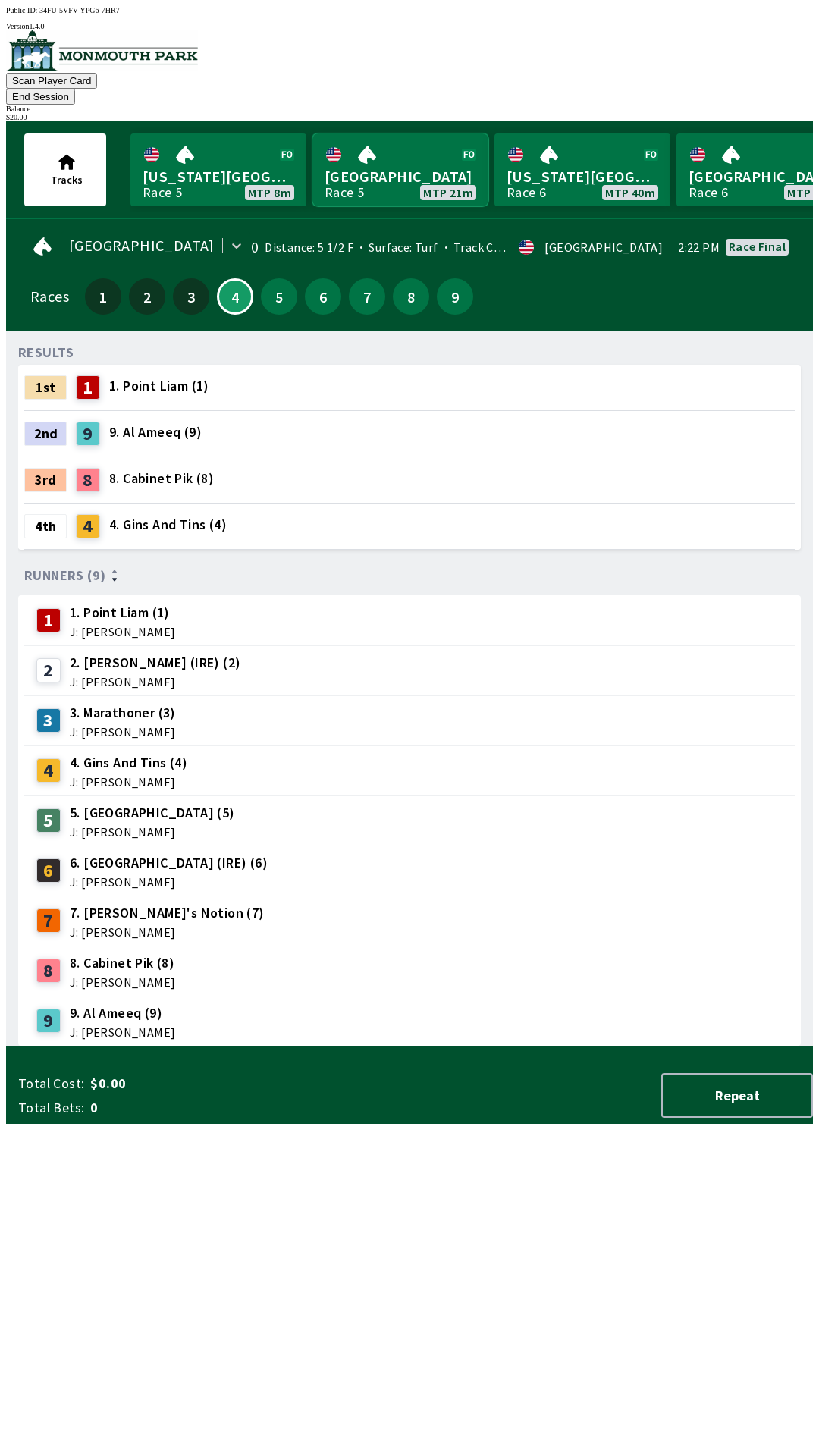
click at [385, 153] on link "[GEOGRAPHIC_DATA] Race 5 MTP 21m" at bounding box center [401, 170] width 176 height 73
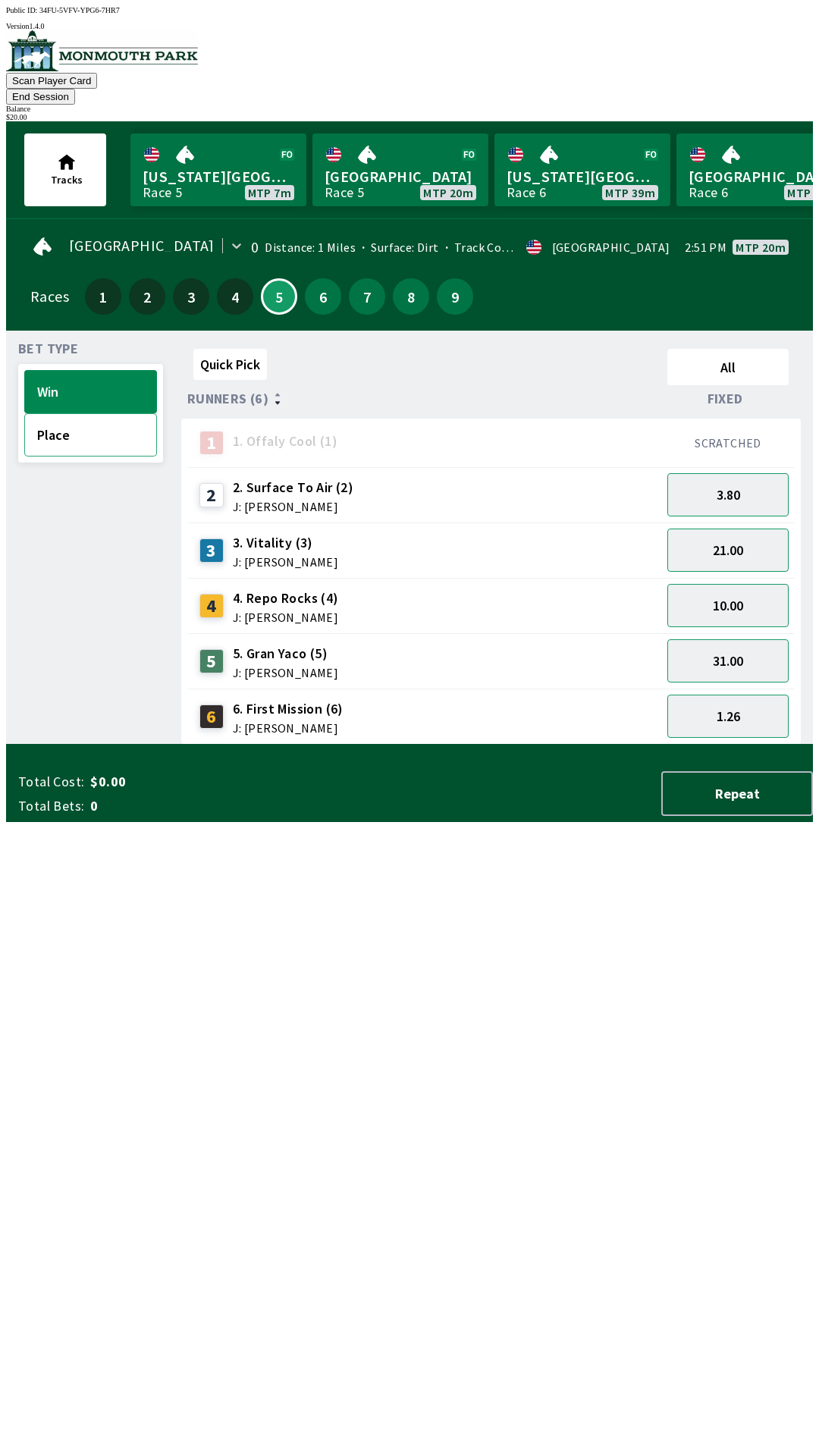
click at [99, 413] on button "Place" at bounding box center [91, 434] width 133 height 43
click at [271, 666] on span "J: [PERSON_NAME]" at bounding box center [285, 672] width 105 height 13
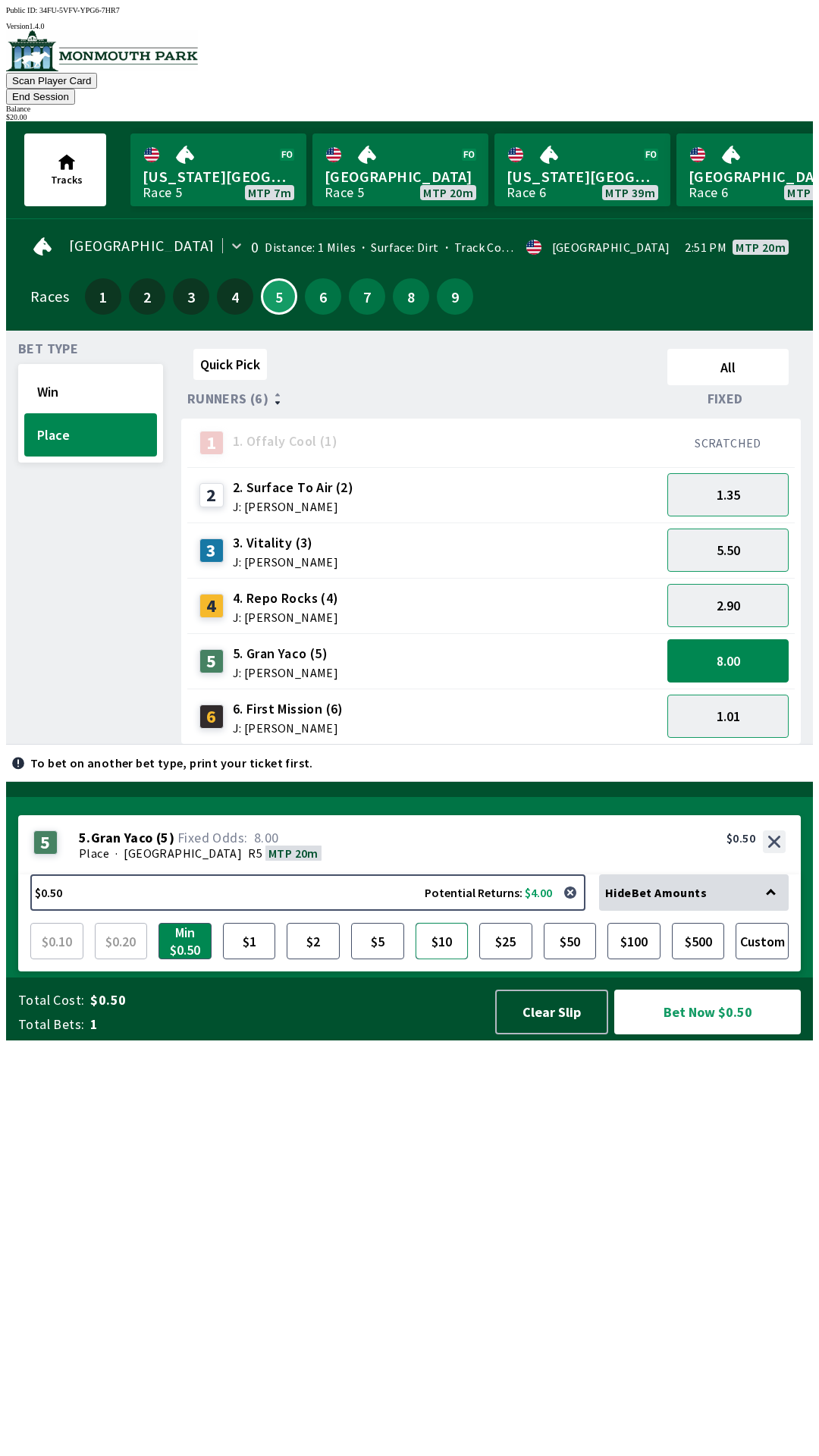
click at [444, 959] on button "$10" at bounding box center [442, 941] width 53 height 37
click at [722, 1034] on button "Bet Now $10.00" at bounding box center [708, 1012] width 187 height 45
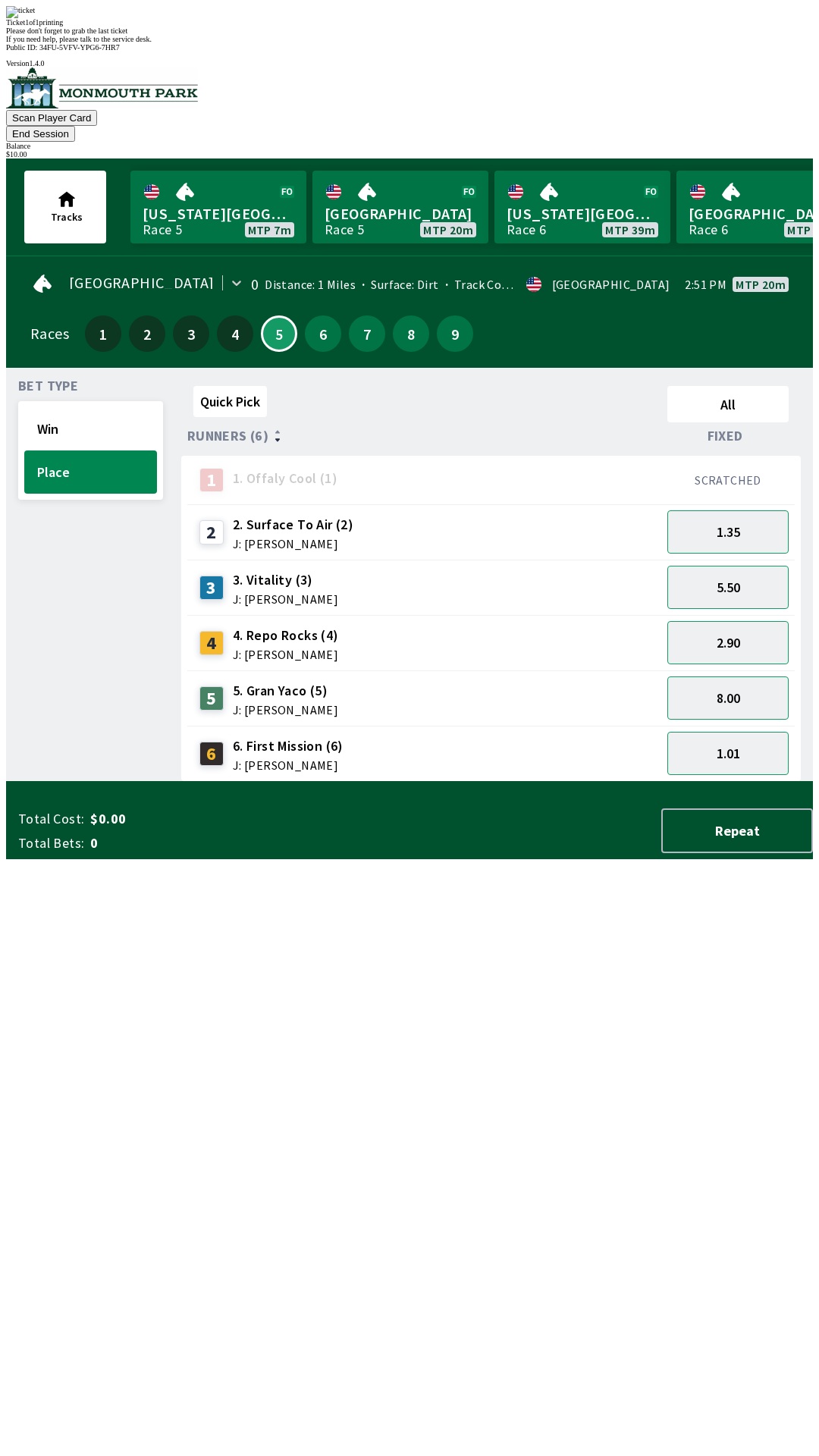
click at [603, 782] on div "Quick Pick All Runners (6) Fixed 1 1. Offaly Cool (1) SCRATCHED 2 2. Surface To…" at bounding box center [498, 581] width 632 height 402
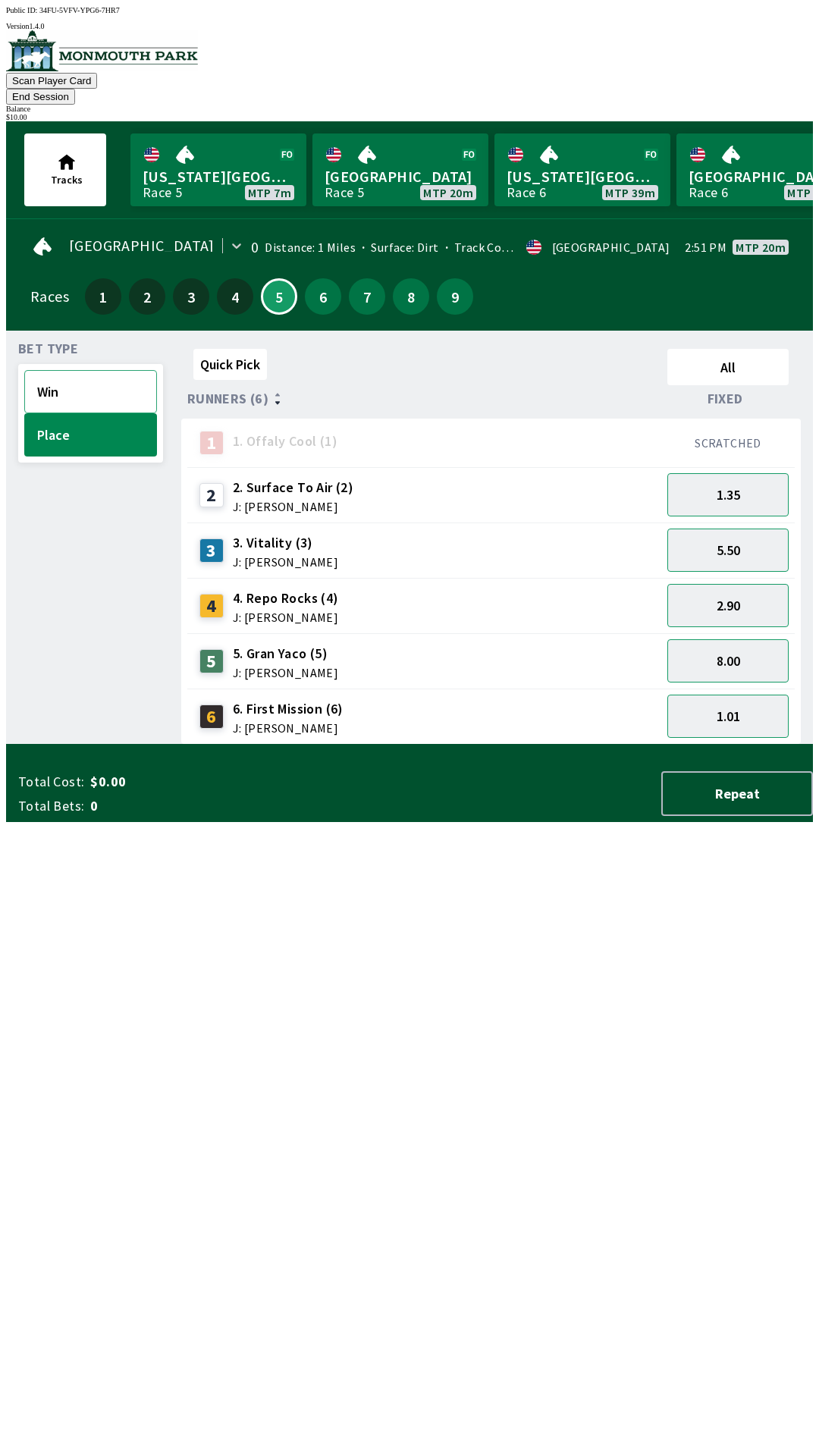
click at [68, 370] on button "Win" at bounding box center [91, 391] width 133 height 43
click at [315, 611] on span "J: [PERSON_NAME]" at bounding box center [286, 618] width 106 height 13
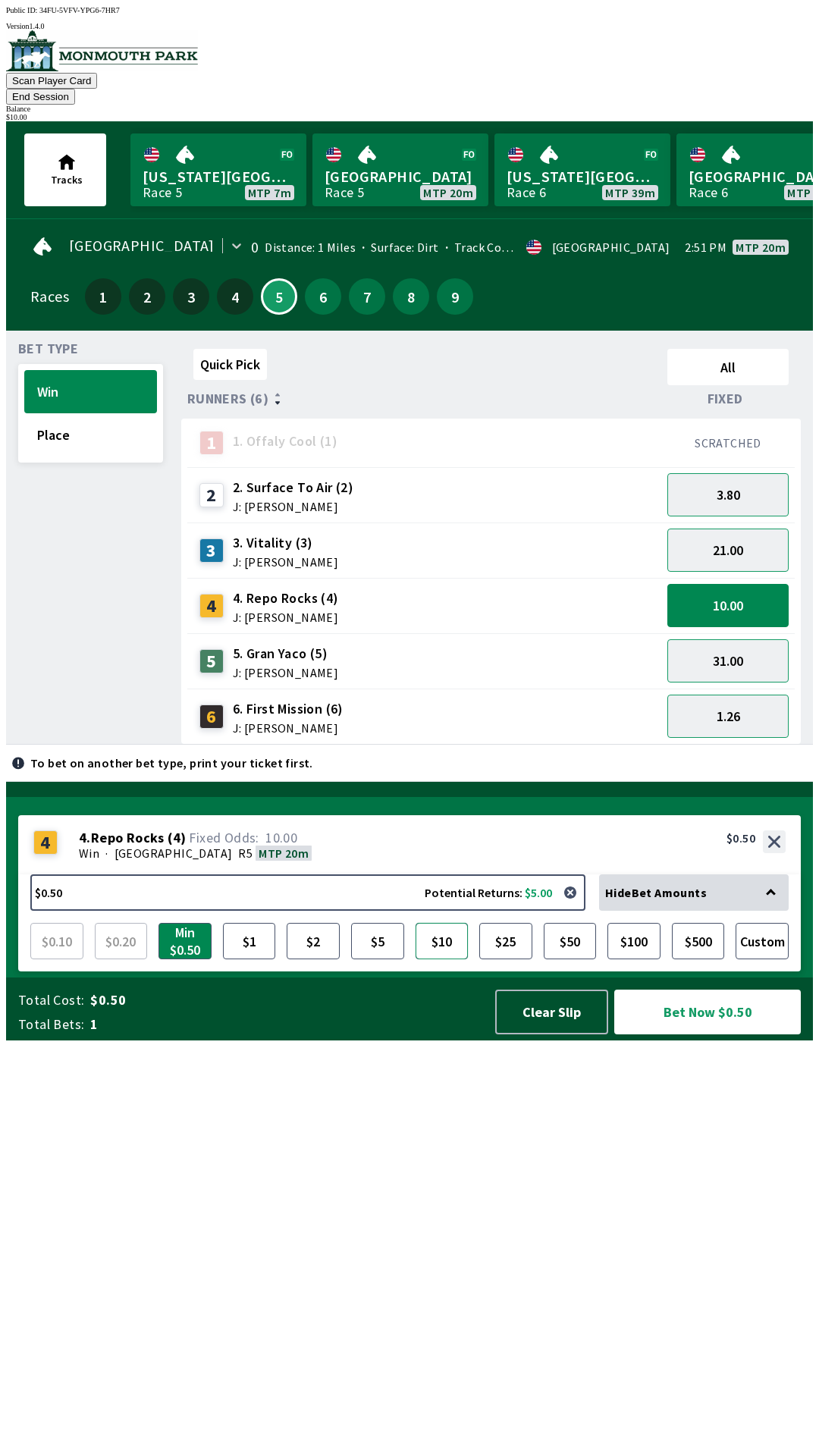
click at [442, 959] on button "$10" at bounding box center [442, 941] width 53 height 37
click at [710, 1034] on button "Bet Now $10.00" at bounding box center [708, 1012] width 187 height 45
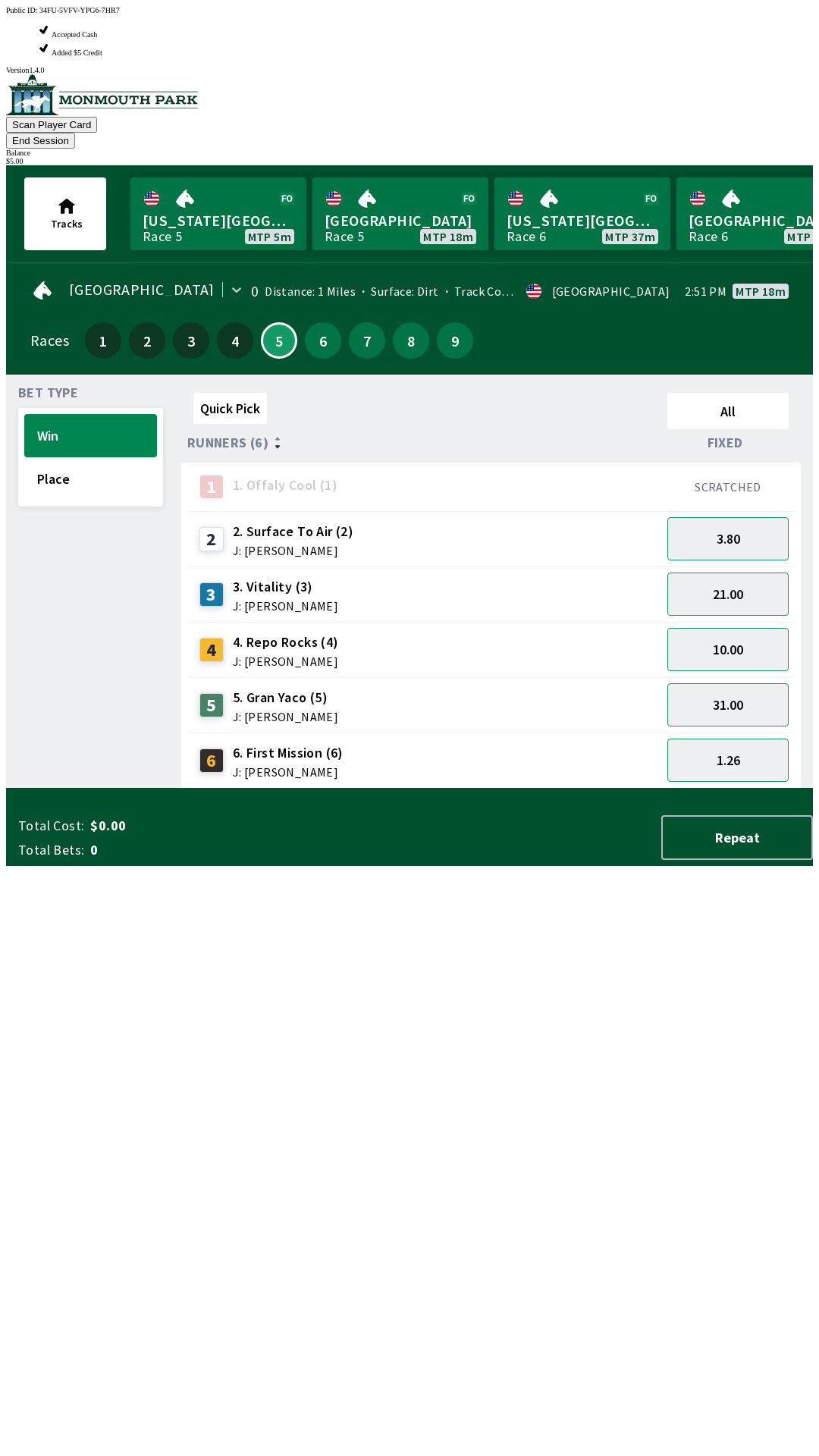
click at [530, 788] on div "Quick Pick All Runners (6) Fixed 1 1. Offaly Cool (1) SCRATCHED 2 2. Surface To…" at bounding box center [498, 588] width 632 height 402
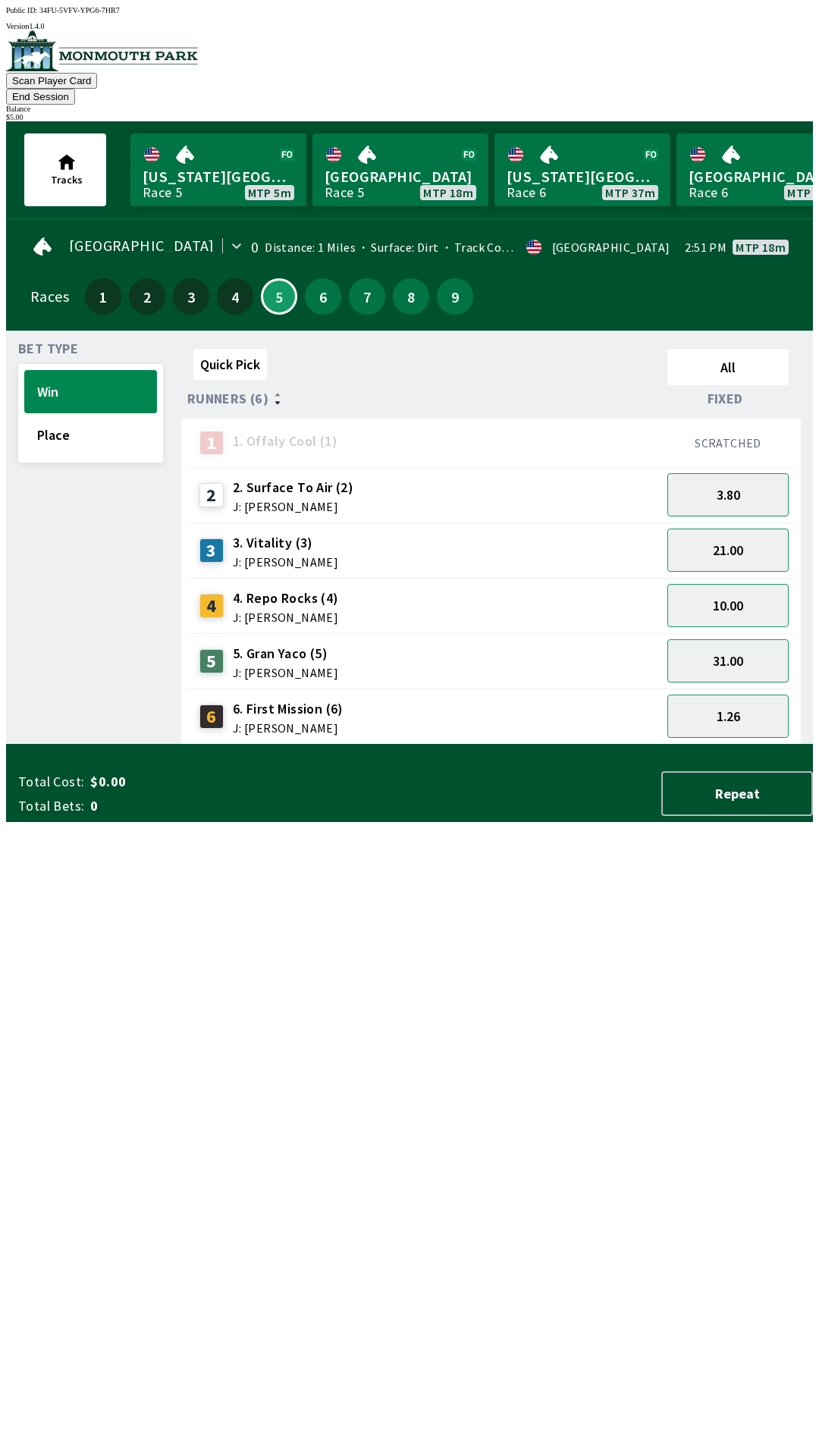
click at [290, 644] on span "5. Gran Yaco (5)" at bounding box center [285, 653] width 105 height 20
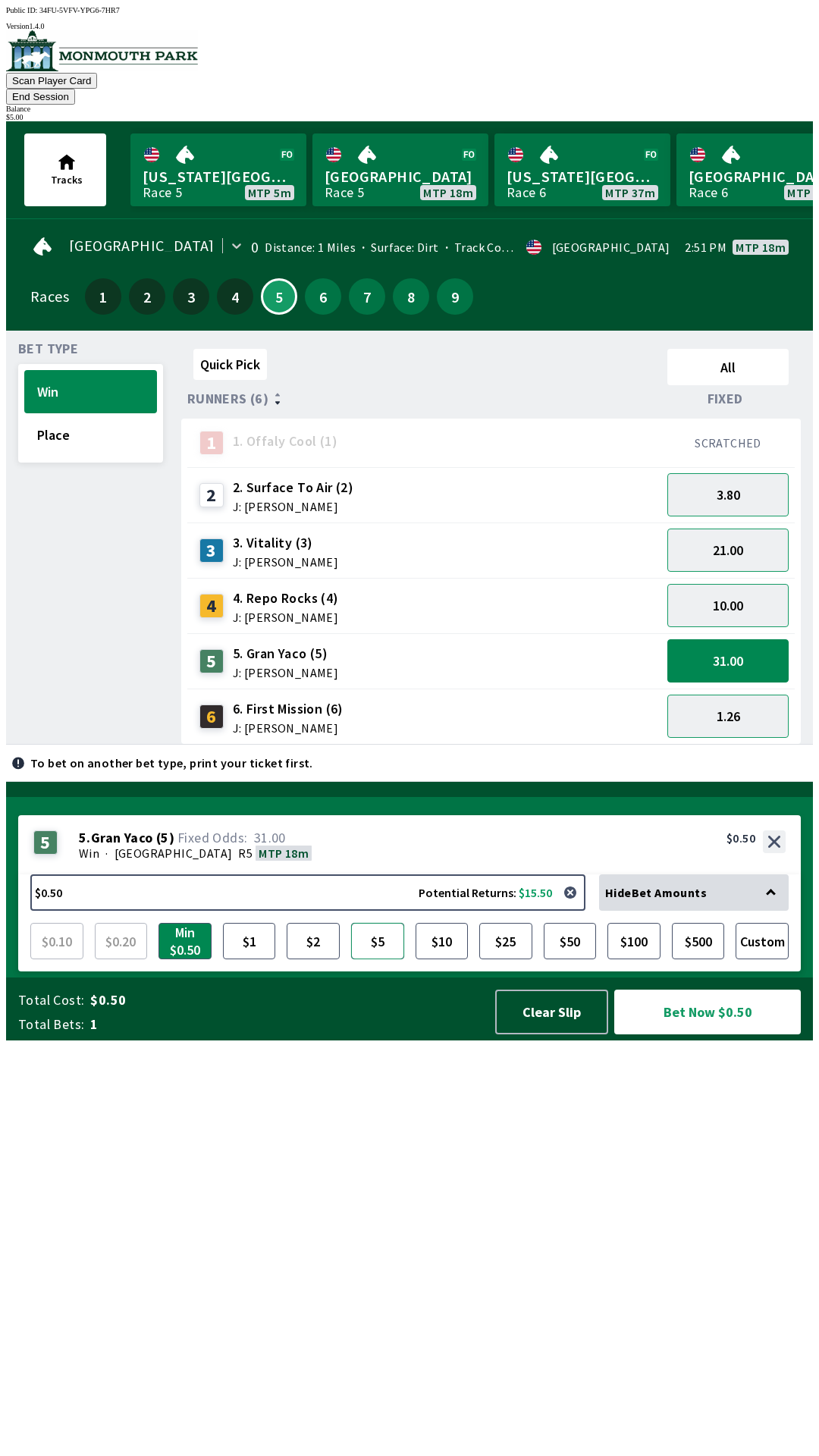
click at [380, 959] on button "$5" at bounding box center [377, 941] width 53 height 37
click at [718, 1034] on button "Bet Now $5.00" at bounding box center [708, 1012] width 187 height 45
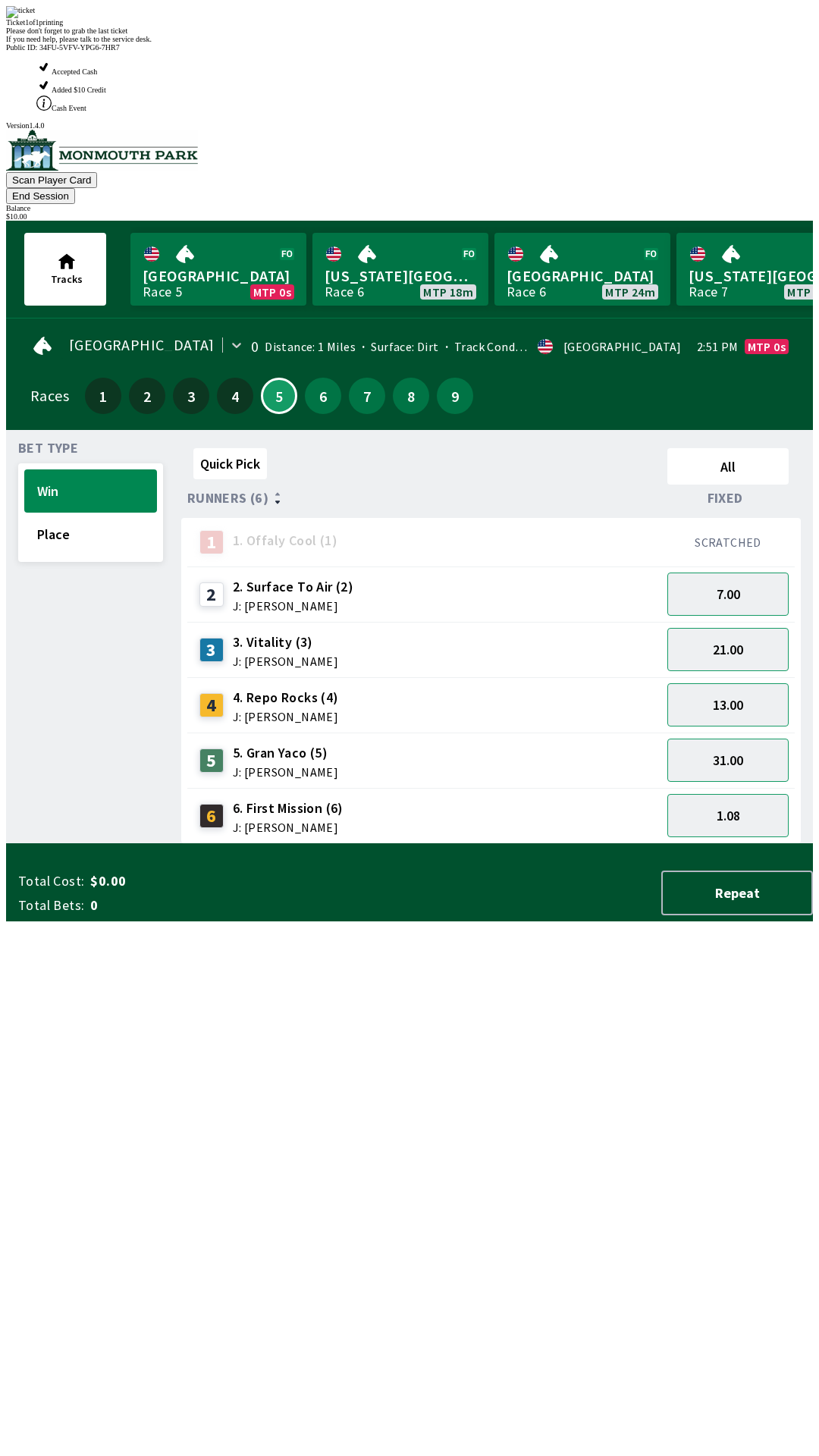
click at [554, 43] on div "Ticket 1 of 1 printing Please don't forget to grab the last ticket If you need …" at bounding box center [410, 24] width 807 height 37
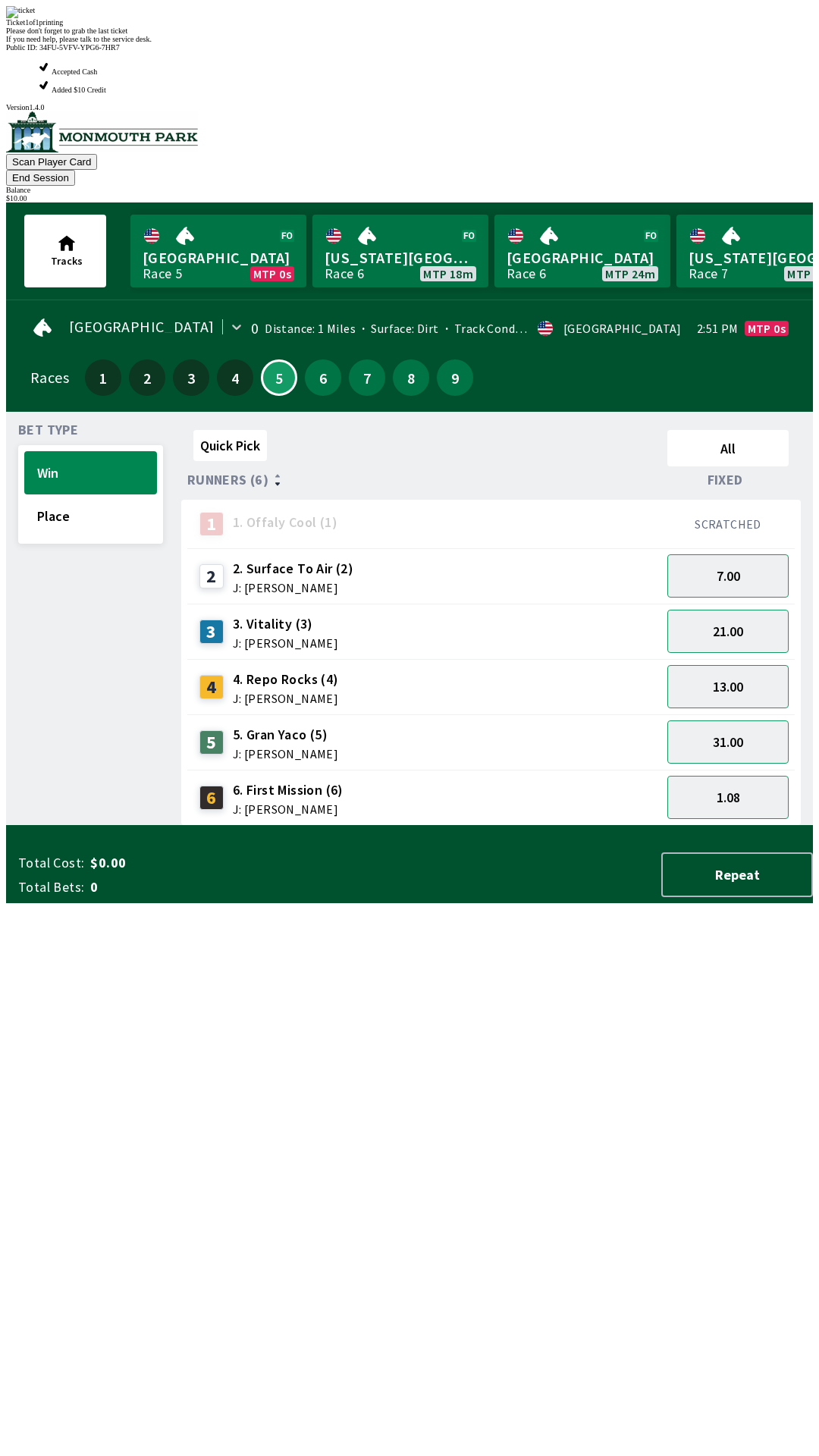
click at [544, 43] on div "Ticket 1 of 1 printing Please don't forget to grab the last ticket If you need …" at bounding box center [410, 24] width 807 height 37
click at [553, 826] on div "Quick Pick All Runners (6) Fixed 1 1. Offaly Cool (1) SCRATCHED 2 2. Surface To…" at bounding box center [498, 625] width 632 height 402
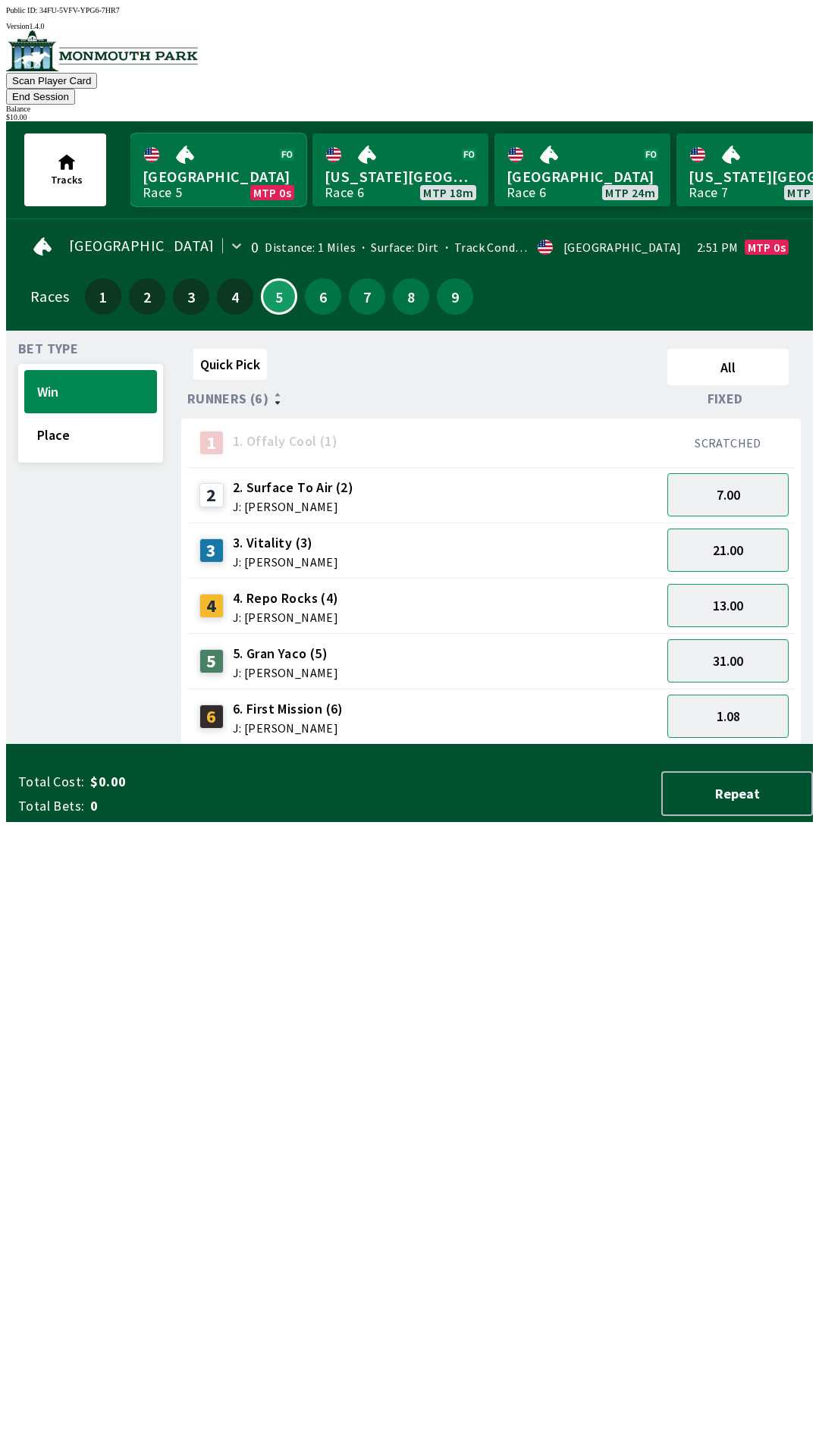
click at [224, 157] on link "Monmouth Park Race 5 MTP 0s" at bounding box center [218, 170] width 176 height 73
click at [75, 415] on button "Place" at bounding box center [91, 434] width 133 height 43
click at [266, 556] on span "J: [PERSON_NAME]" at bounding box center [285, 562] width 105 height 13
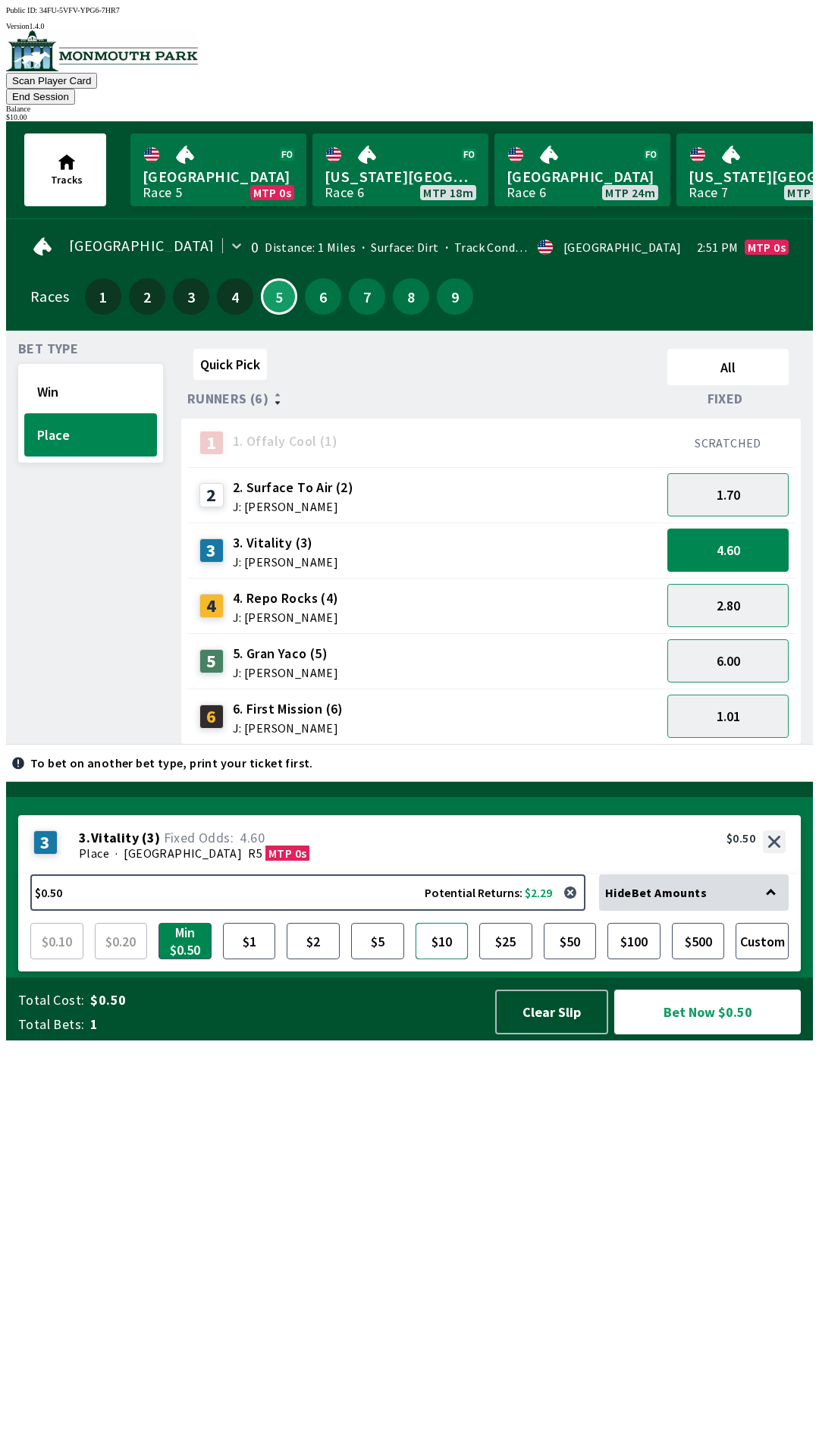
click at [436, 959] on button "$10" at bounding box center [442, 941] width 53 height 37
click at [723, 1034] on button "Bet Now $10.00" at bounding box center [708, 1012] width 187 height 45
